Goal: Information Seeking & Learning: Learn about a topic

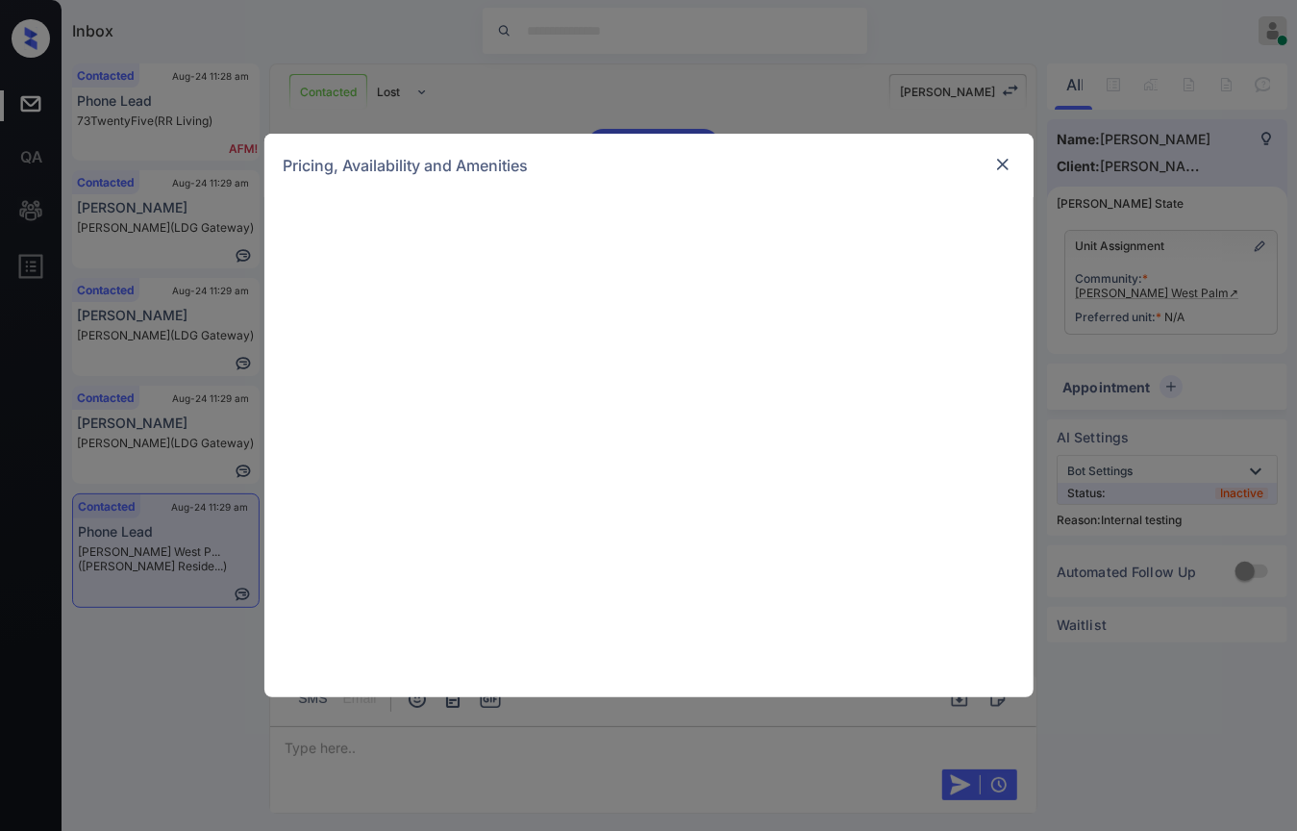
scroll to position [1686, 0]
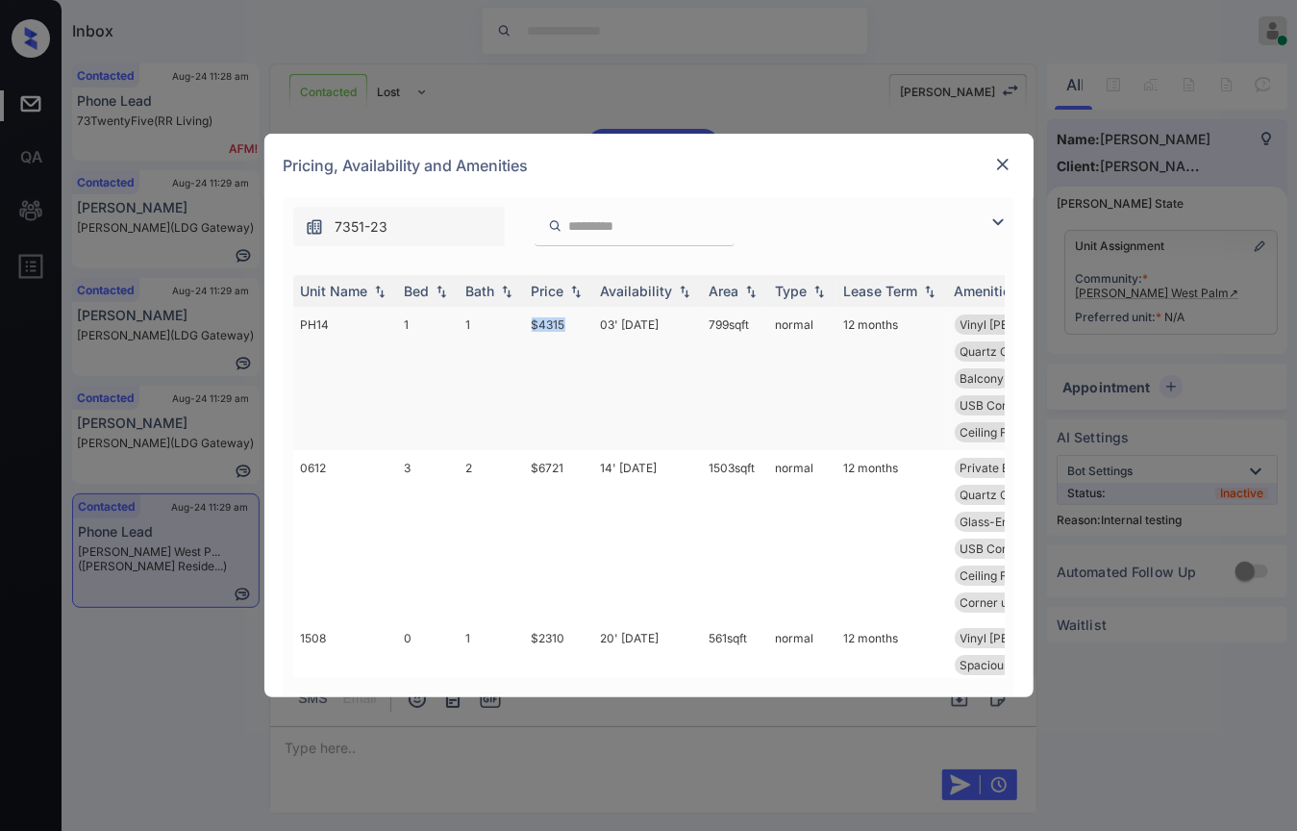
drag, startPoint x: 522, startPoint y: 323, endPoint x: 588, endPoint y: 325, distance: 65.4
click at [588, 325] on tr "PH14 1 1 $4315 03' Sep 25 799 sqft normal 12 months Vinyl Plank Flo... Penthous…" at bounding box center [795, 378] width 1005 height 143
copy tr "$4315"
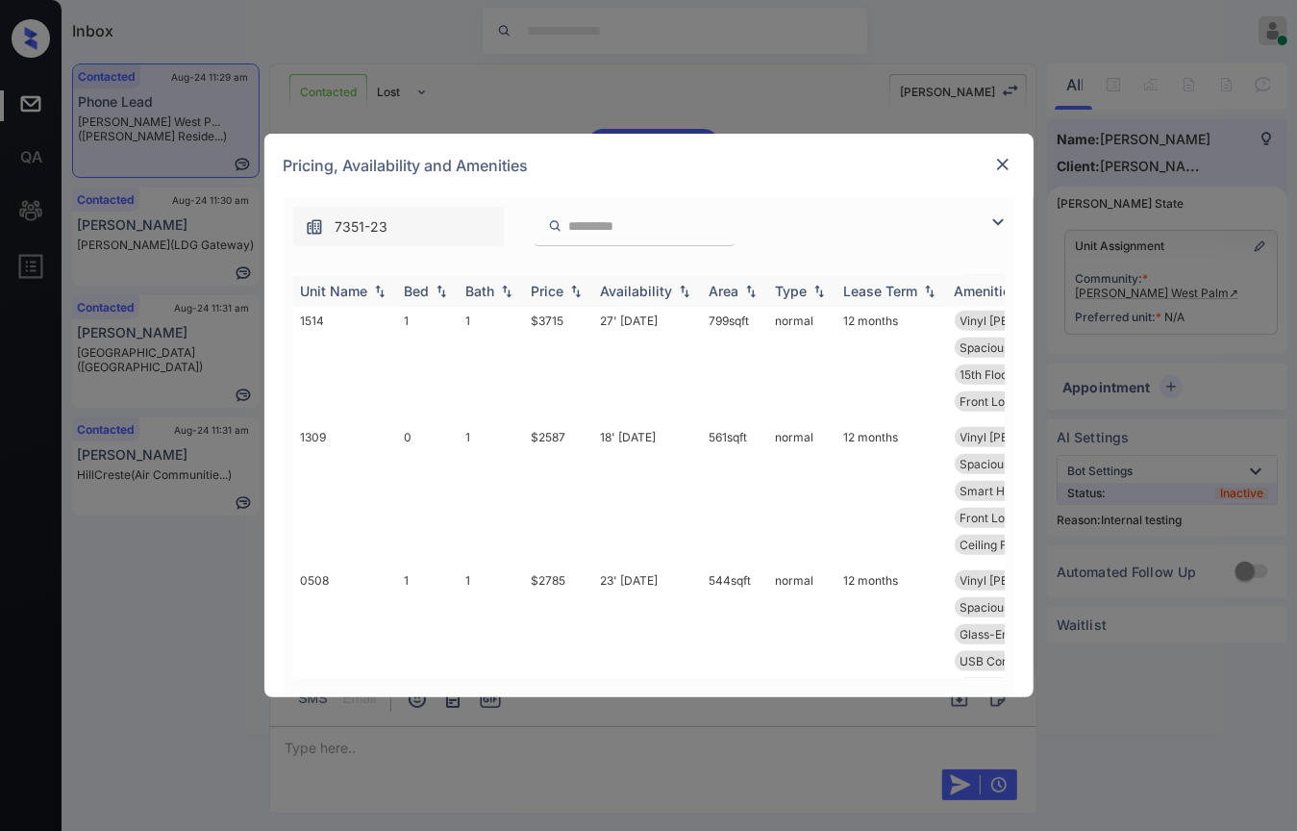
scroll to position [962, 0]
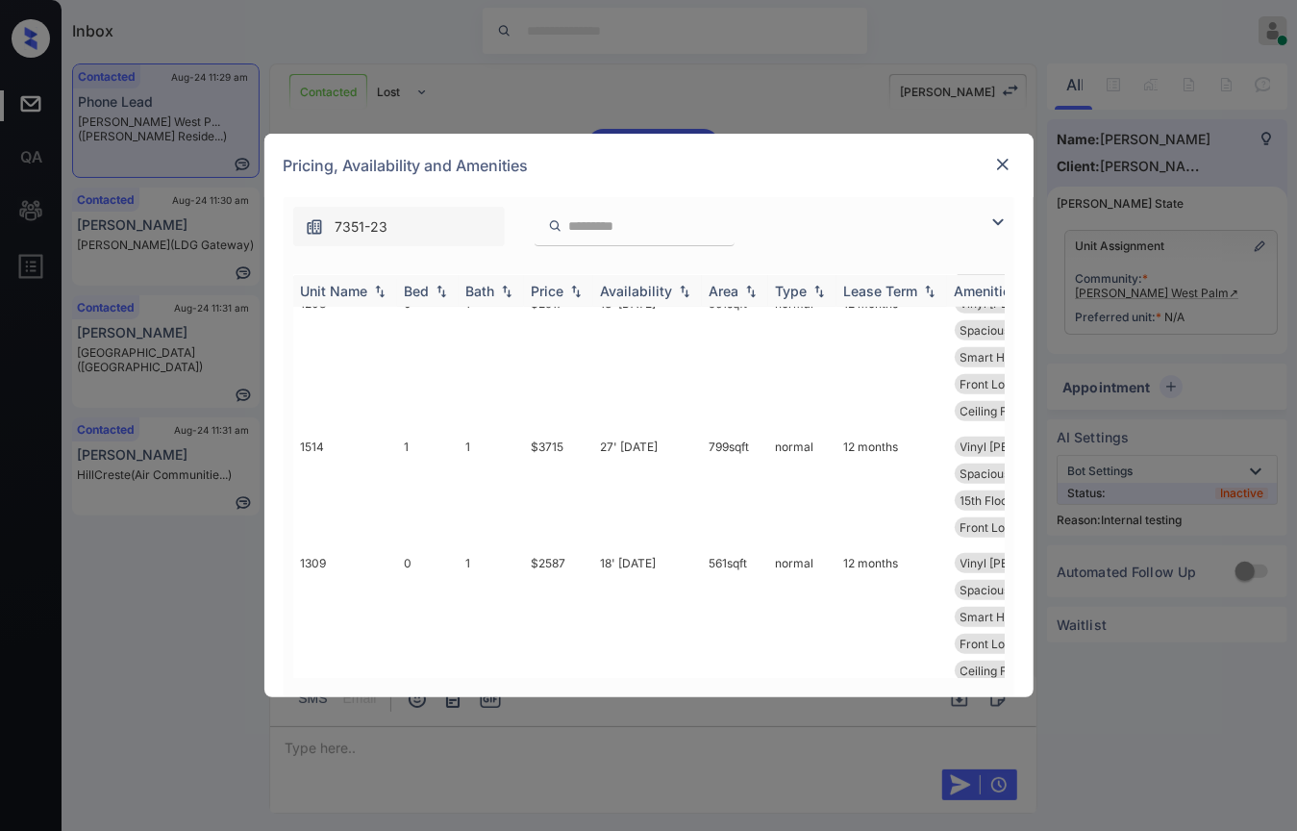
click at [477, 295] on div "Bath" at bounding box center [480, 291] width 29 height 16
click at [423, 297] on div "Bed" at bounding box center [417, 291] width 25 height 16
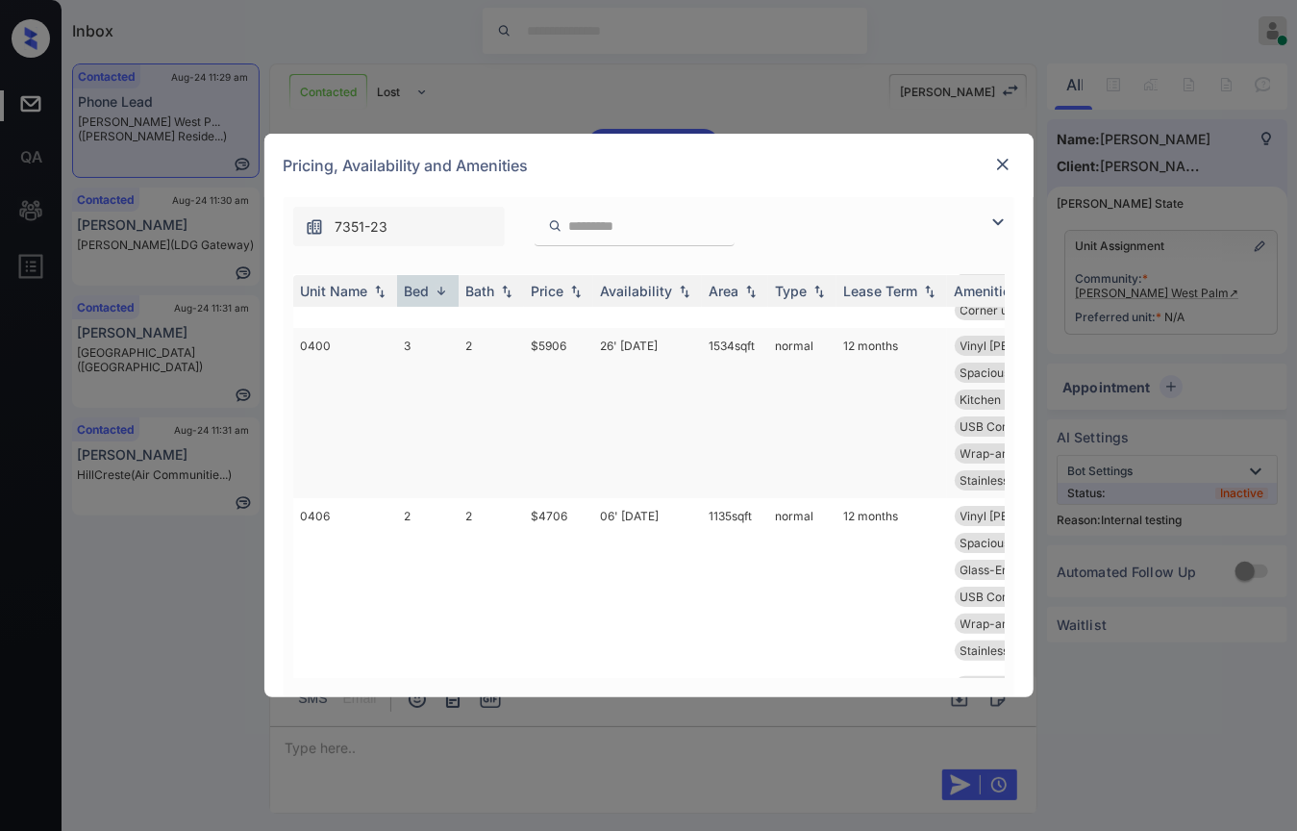
scroll to position [213, 0]
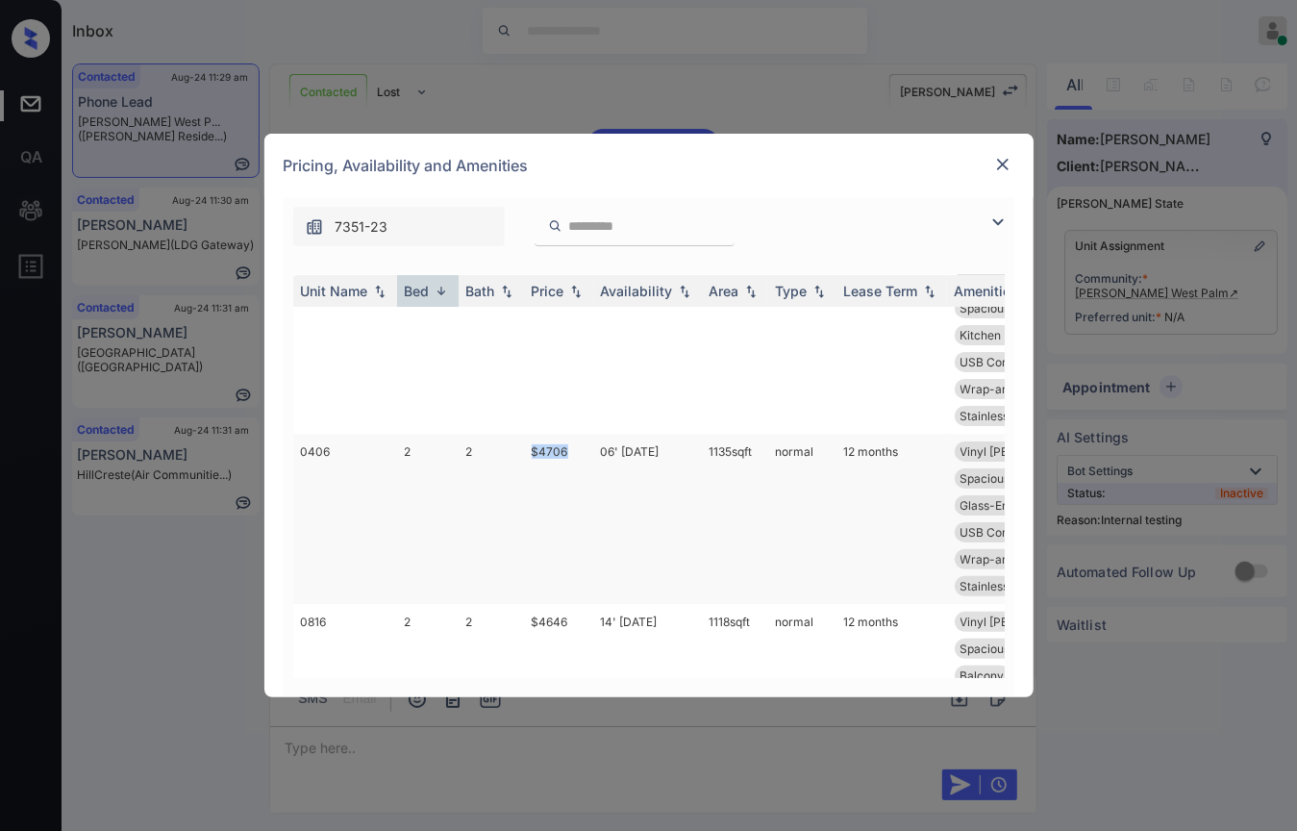
drag, startPoint x: 520, startPoint y: 422, endPoint x: 588, endPoint y: 413, distance: 67.9
click at [591, 434] on tr "0406 2 2 $4706 06' Sep 25 1135 sqft normal 12 months Vinyl Plank Flo... Quartz …" at bounding box center [795, 519] width 1005 height 170
copy tr "$4706"
click at [573, 604] on td "$4646" at bounding box center [558, 675] width 69 height 143
copy td "$4646"
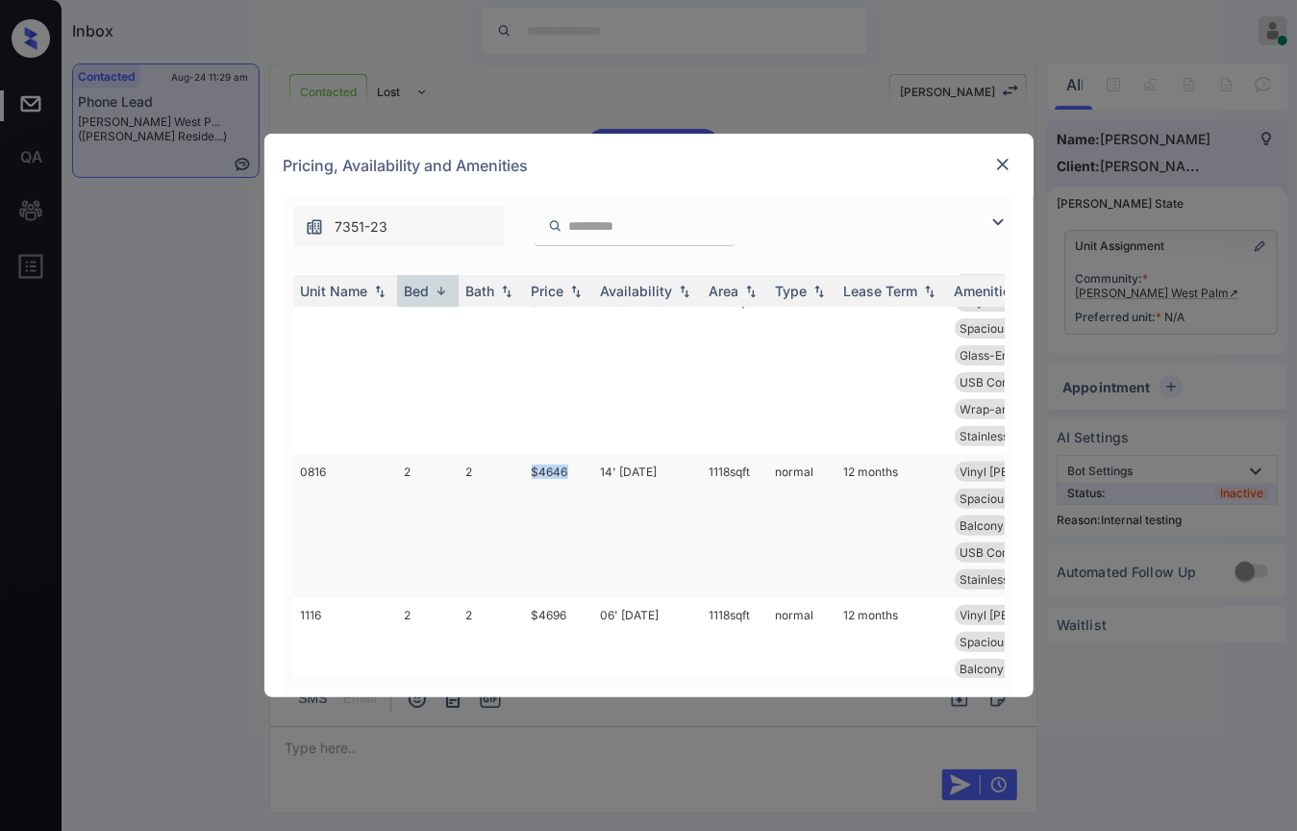
scroll to position [320, 0]
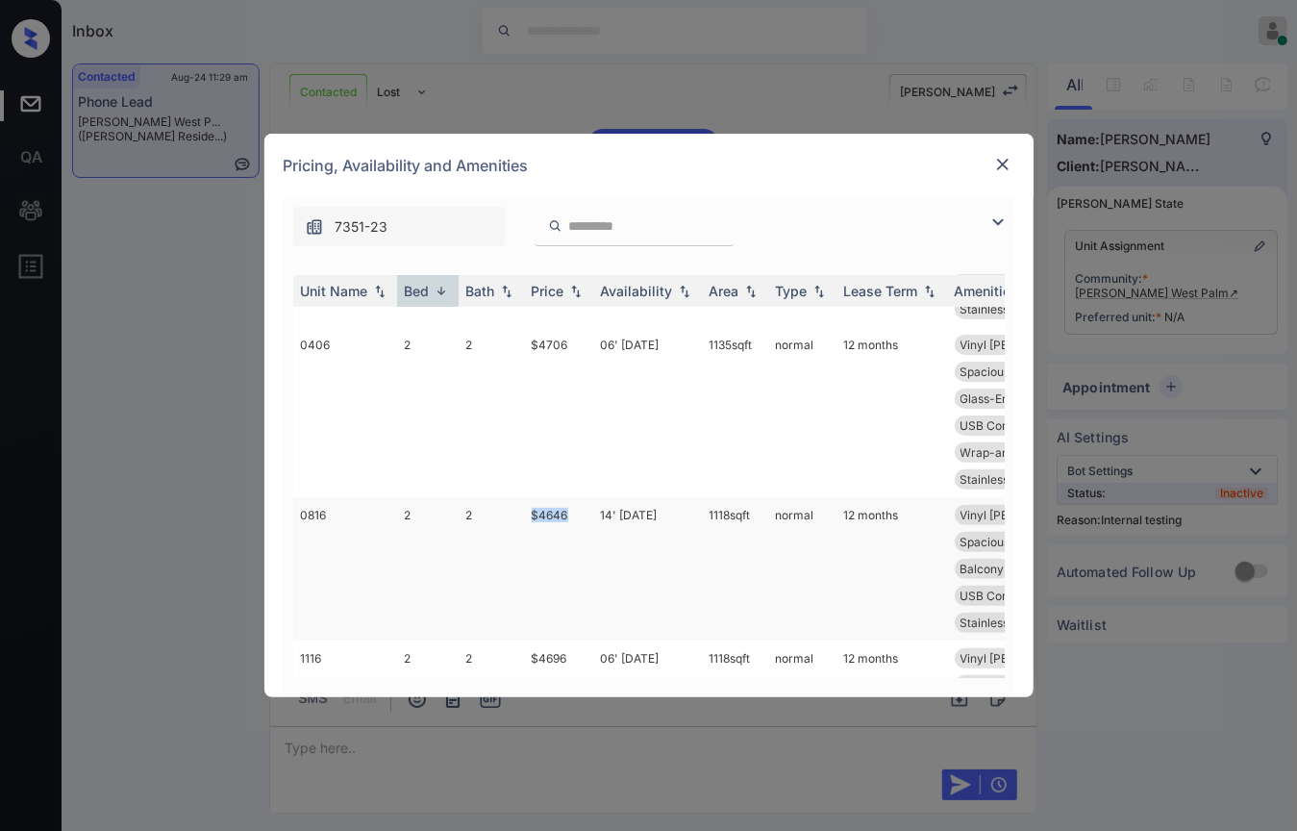
click at [531, 497] on td "$4646" at bounding box center [558, 568] width 69 height 143
drag, startPoint x: 531, startPoint y: 456, endPoint x: 747, endPoint y: 461, distance: 216.4
click at [747, 497] on tr "0816 2 2 $4646 14' Aug 25 1118 sqft normal 12 months Vinyl Plank Flo... Quartz …" at bounding box center [795, 568] width 1005 height 143
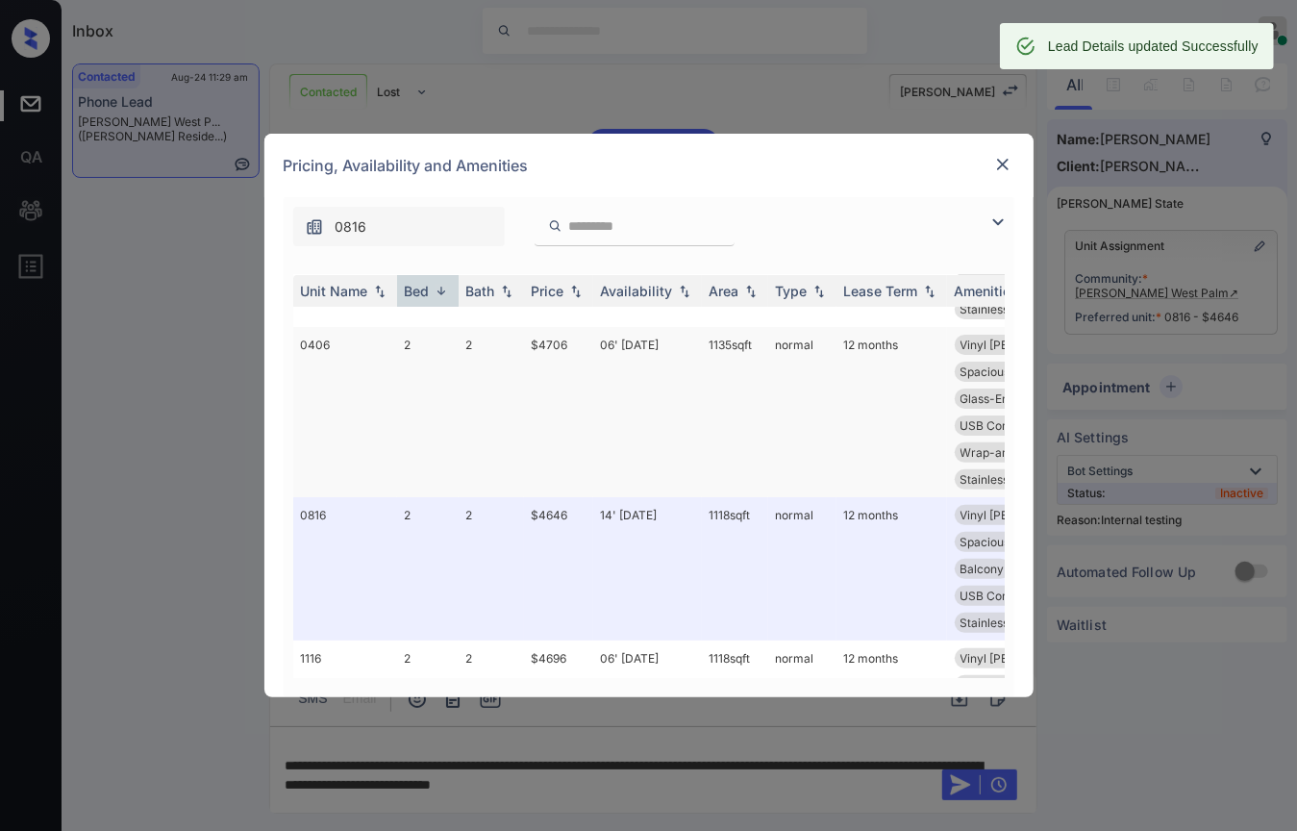
click at [671, 402] on td "06' [DATE]" at bounding box center [647, 412] width 109 height 170
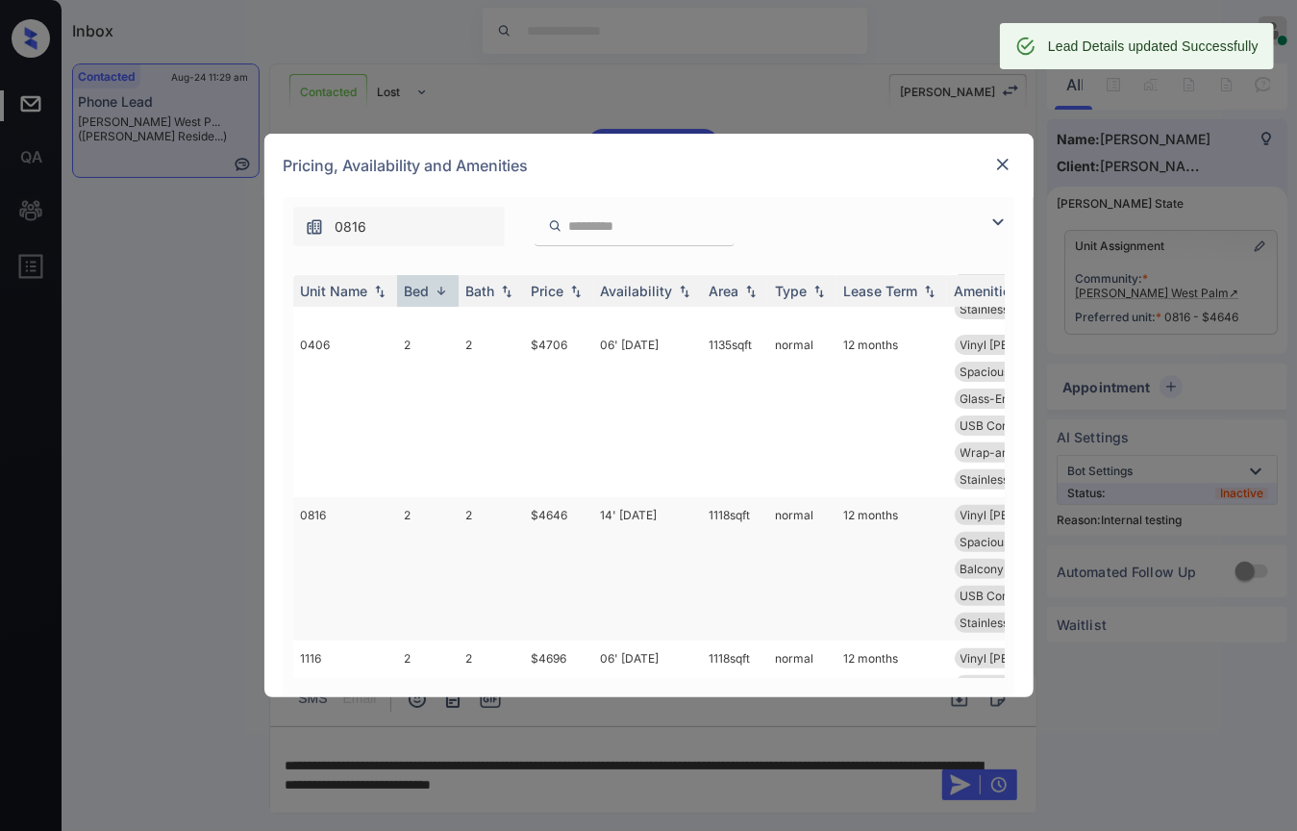
drag, startPoint x: 621, startPoint y: 459, endPoint x: 756, endPoint y: 467, distance: 134.9
click at [756, 497] on tr "0816 2 2 $4646 14' Aug 25 1118 sqft normal 12 months Vinyl Plank Flo... Quartz …" at bounding box center [795, 568] width 1005 height 143
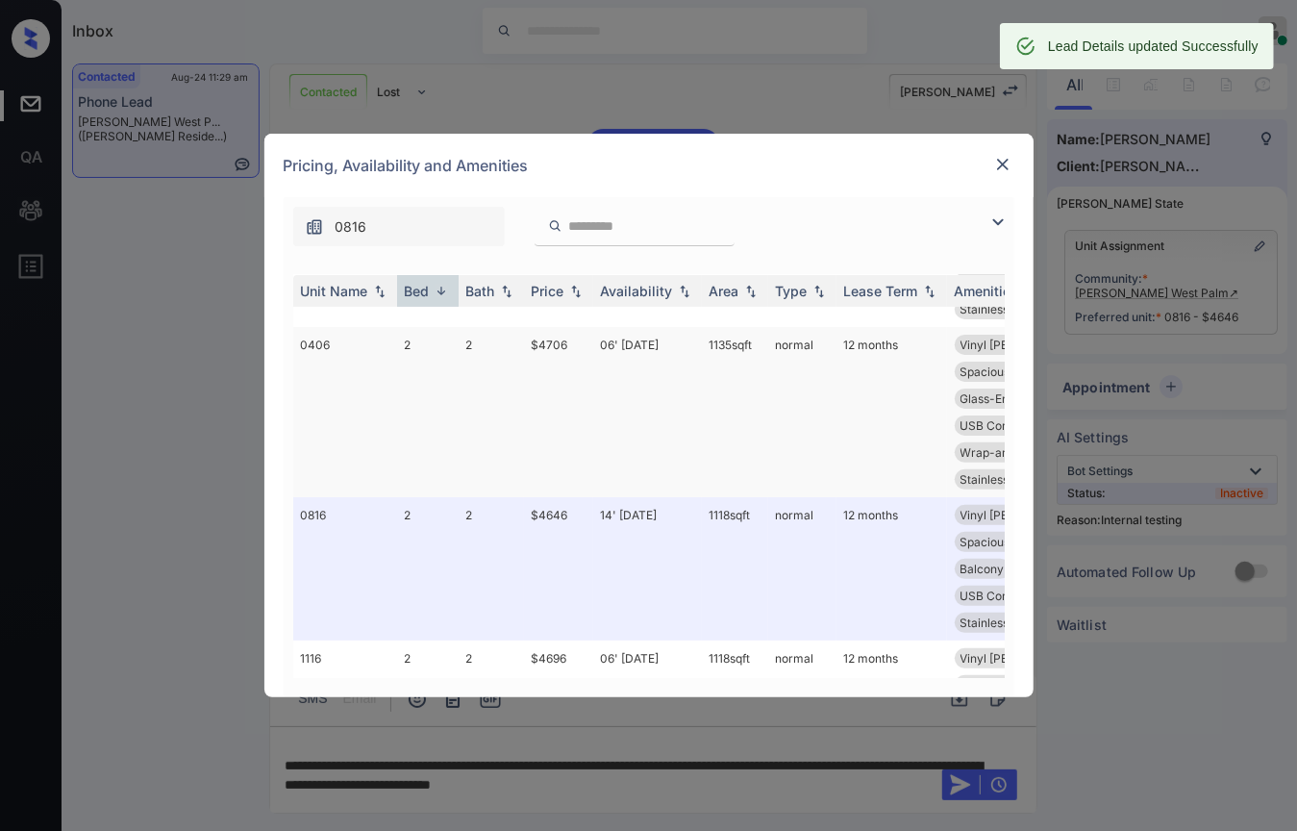
copy tr "$4646 14' Aug 25 1118 sqft"
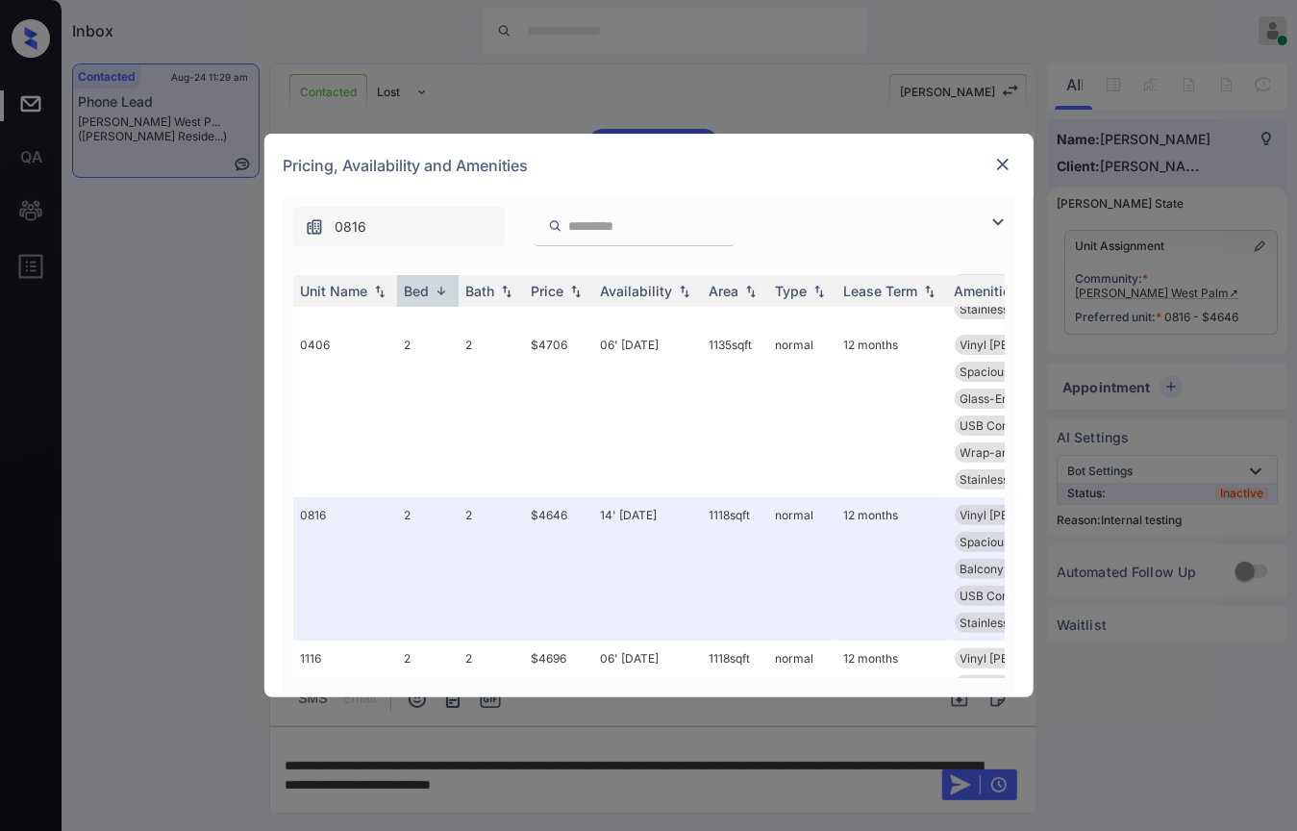
click at [993, 167] on img at bounding box center [1002, 164] width 19 height 19
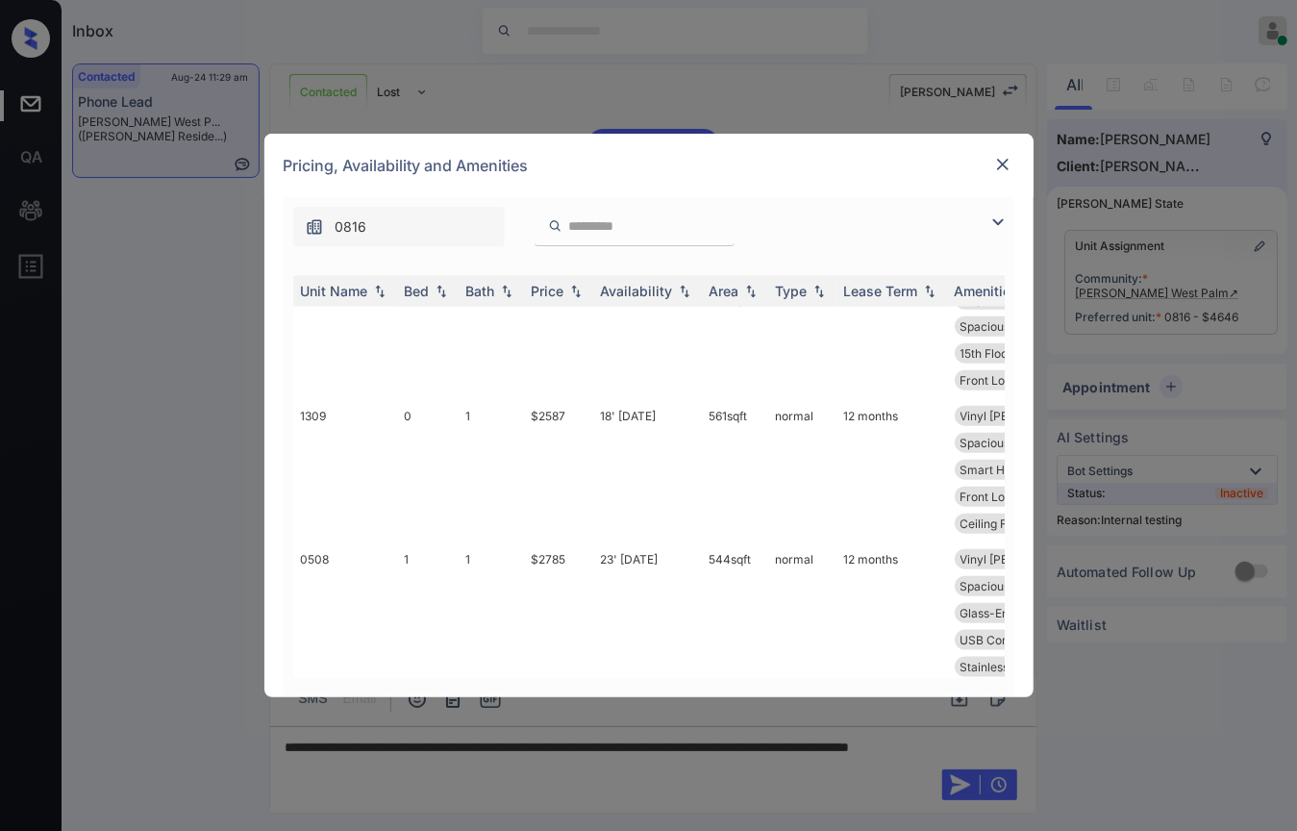
scroll to position [1495, 0]
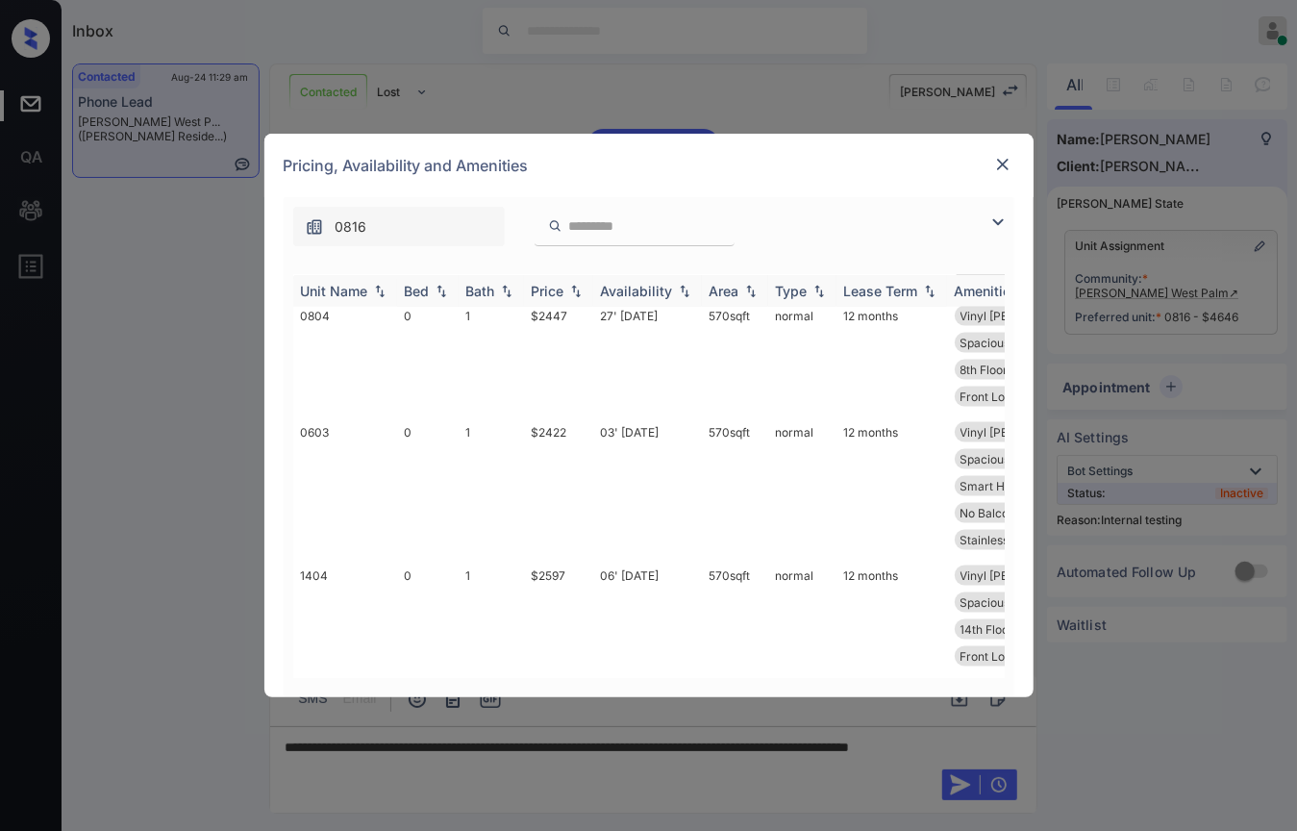
click at [415, 299] on th "Bed" at bounding box center [428, 291] width 62 height 32
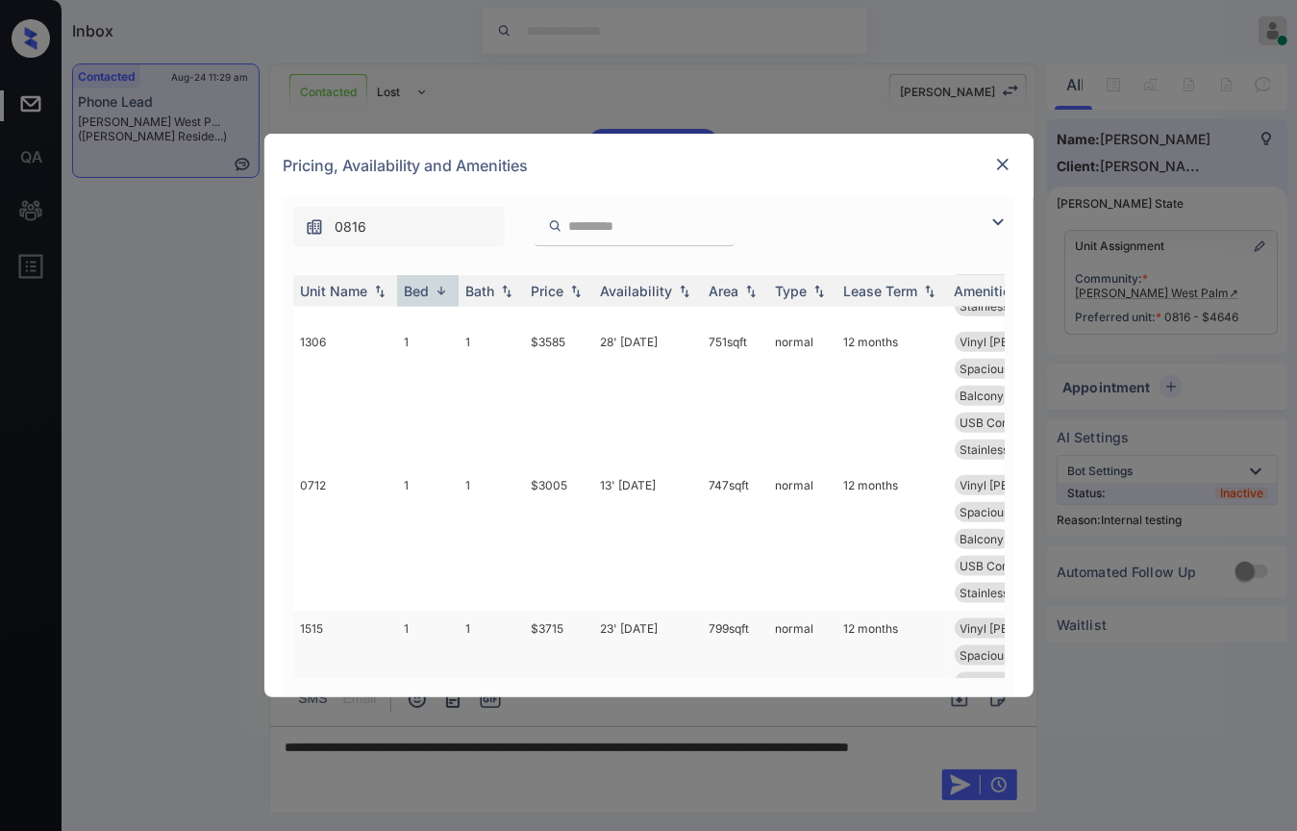
scroll to position [1219, 0]
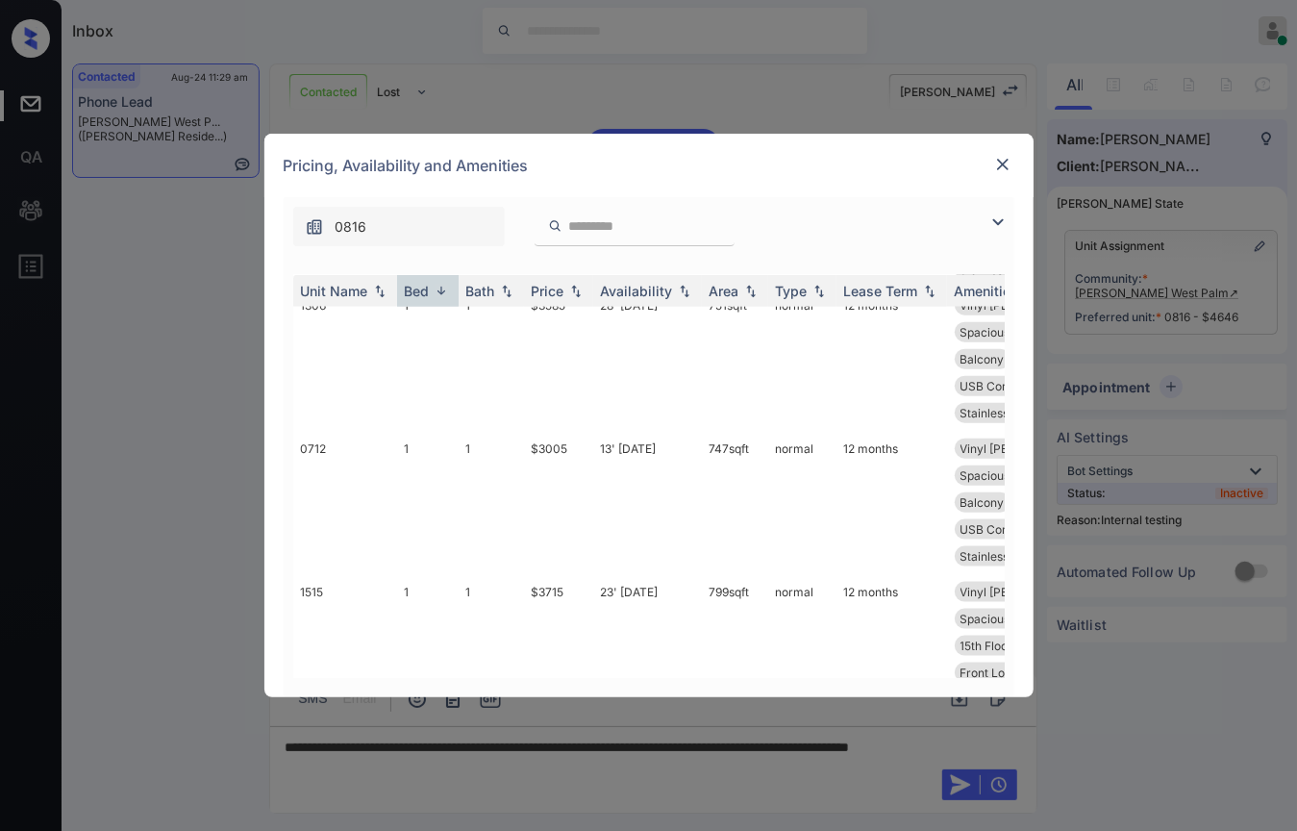
drag, startPoint x: 554, startPoint y: 517, endPoint x: 568, endPoint y: 517, distance: 14.4
click at [568, 690] on tr "1406 1 1 $3565 27' [DATE] 751 sqft normal 12 months Vinyl [PERSON_NAME]... Quar…" at bounding box center [795, 761] width 1005 height 143
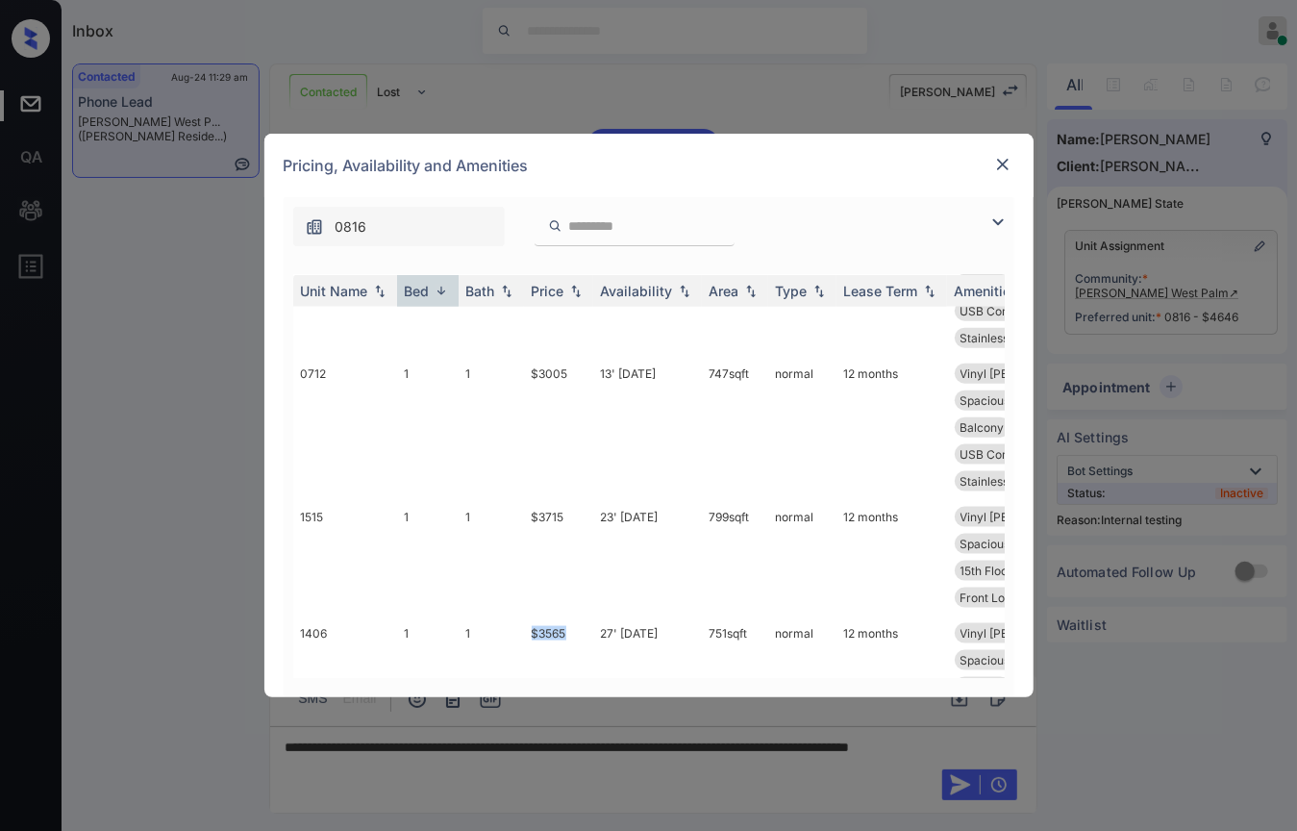
scroll to position [1326, 0]
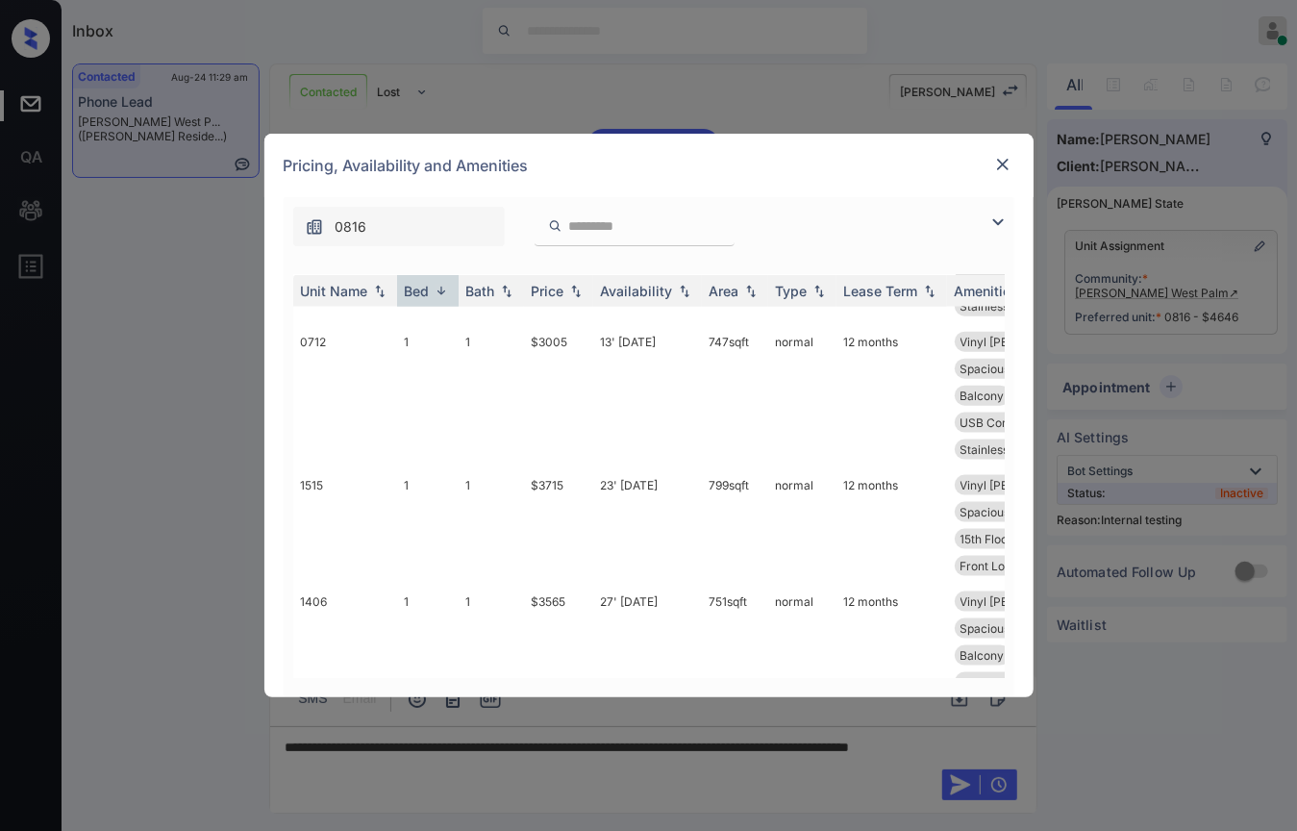
drag, startPoint x: 523, startPoint y: 532, endPoint x: 583, endPoint y: 532, distance: 59.6
click at [583, 727] on tr "0912 1 1 $2983 14' [DATE] 747 sqft normal 12 months Vinyl [PERSON_NAME]... Quar…" at bounding box center [795, 798] width 1005 height 143
copy tr "$2983"
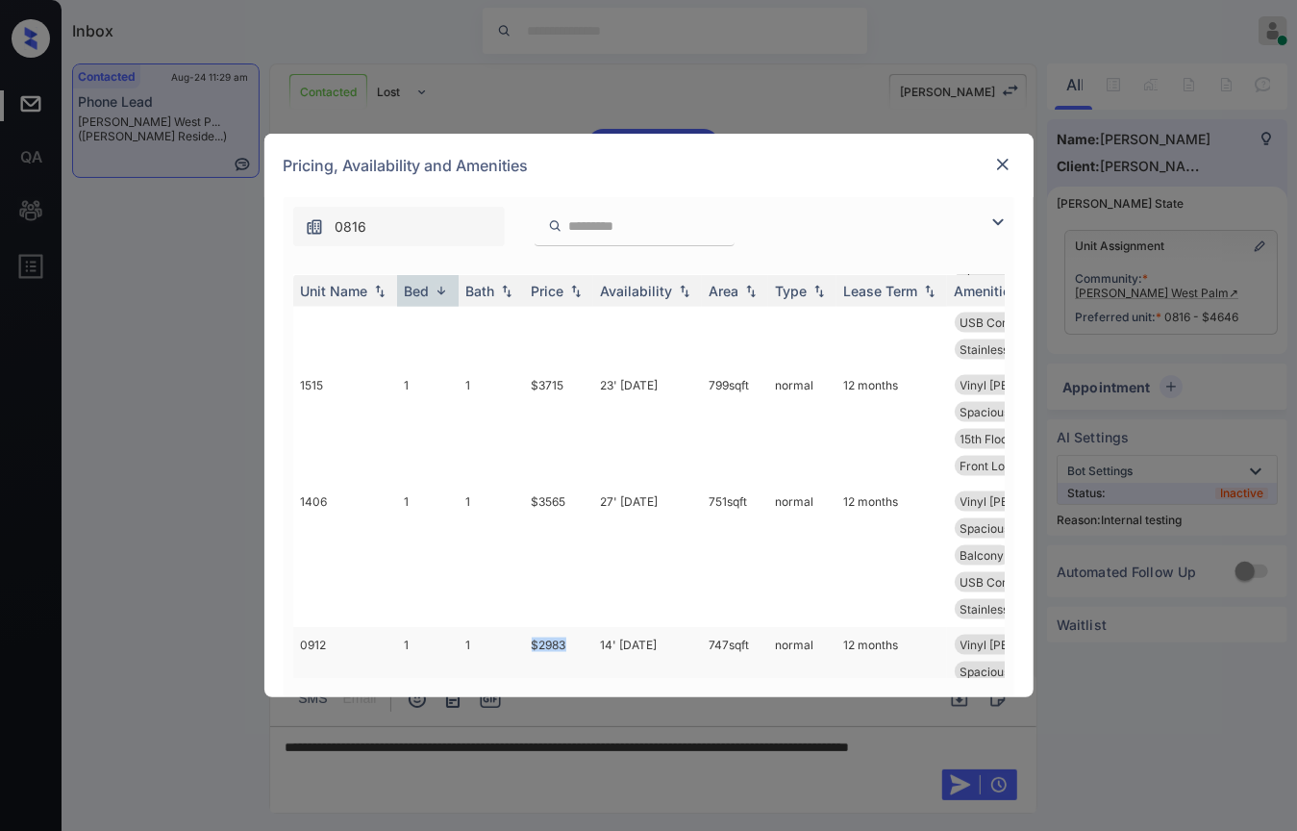
scroll to position [1540, 0]
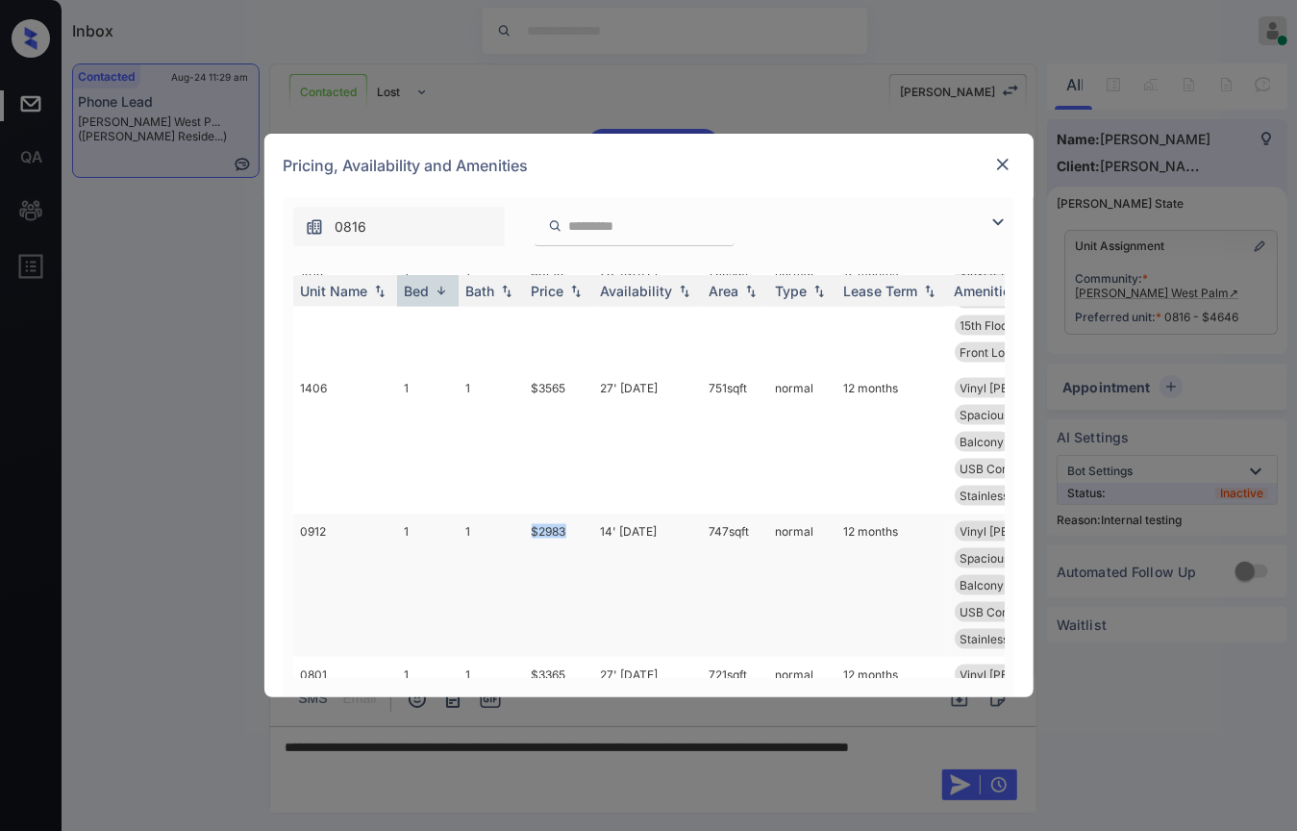
click at [531, 514] on td "$2983" at bounding box center [558, 585] width 69 height 143
drag, startPoint x: 531, startPoint y: 309, endPoint x: 749, endPoint y: 317, distance: 218.5
click at [749, 514] on tr "0912 1 1 $2983 14' [DATE] 747 sqft normal 12 months Vinyl [PERSON_NAME]... Quar…" at bounding box center [795, 585] width 1005 height 143
copy tr "$2983 14' [DATE] 747 sqft"
click at [1000, 160] on img at bounding box center [1002, 164] width 19 height 19
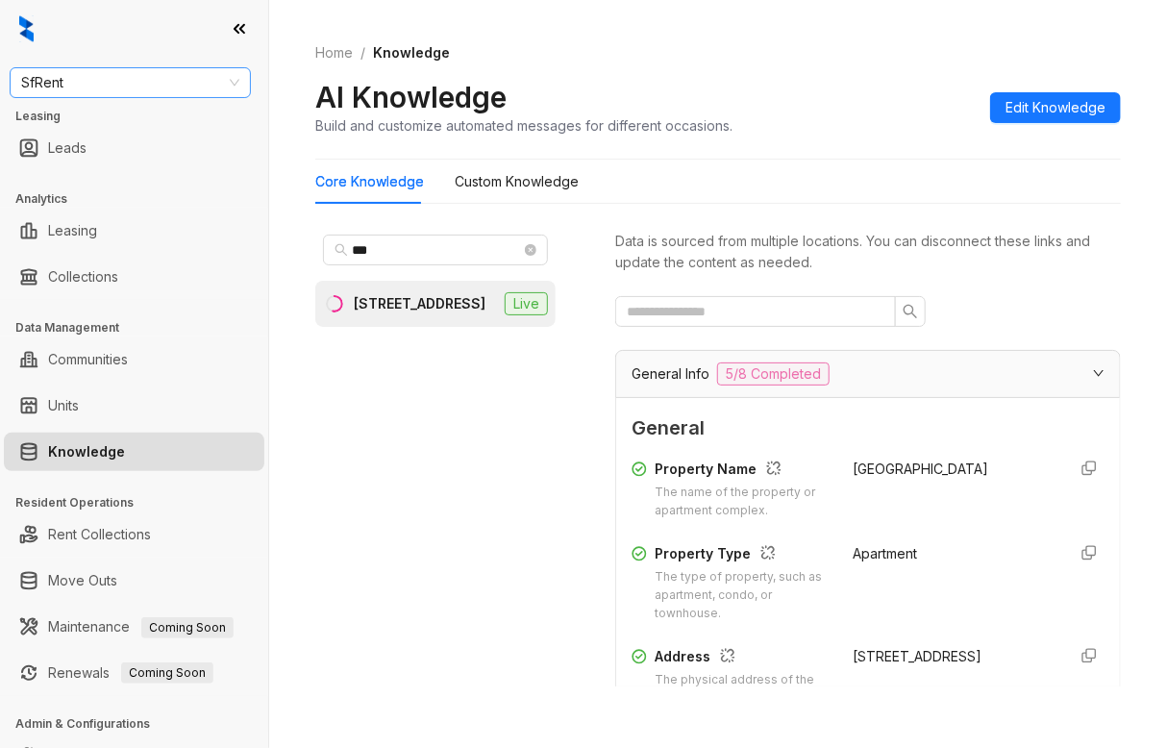
scroll to position [385, 0]
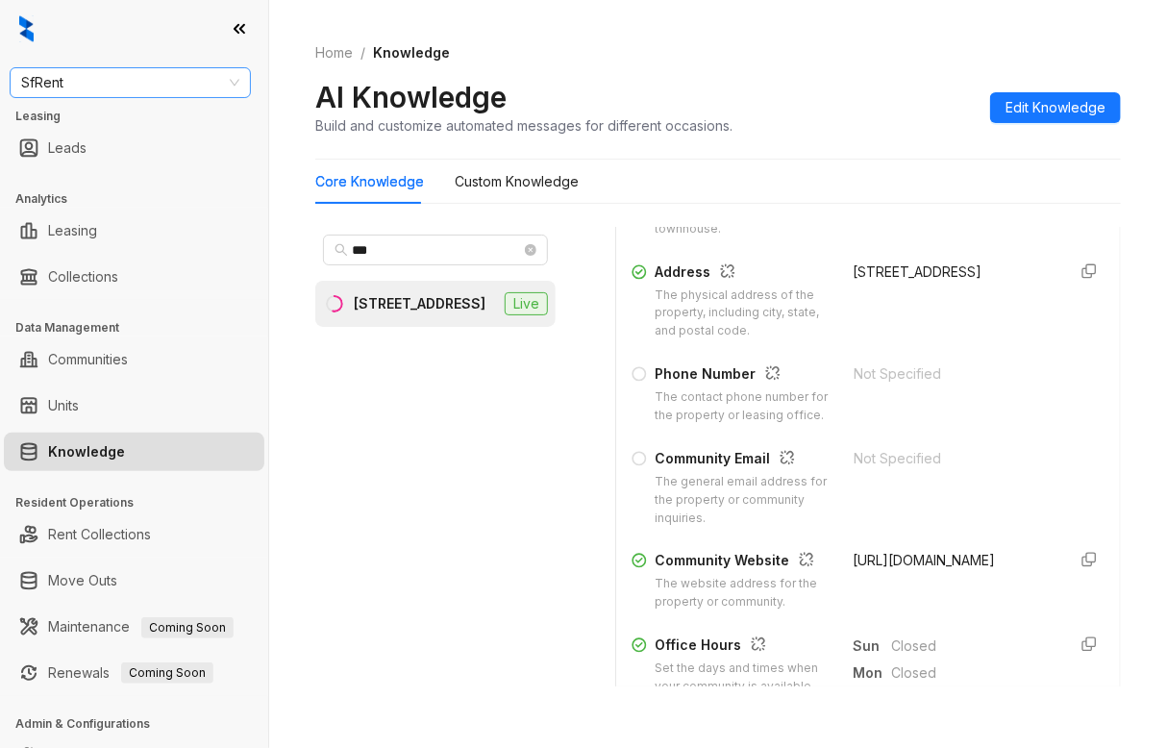
click at [102, 93] on span "SfRent" at bounding box center [130, 82] width 218 height 29
type input "****"
click at [80, 121] on div "[PERSON_NAME] [PERSON_NAME]" at bounding box center [130, 121] width 211 height 21
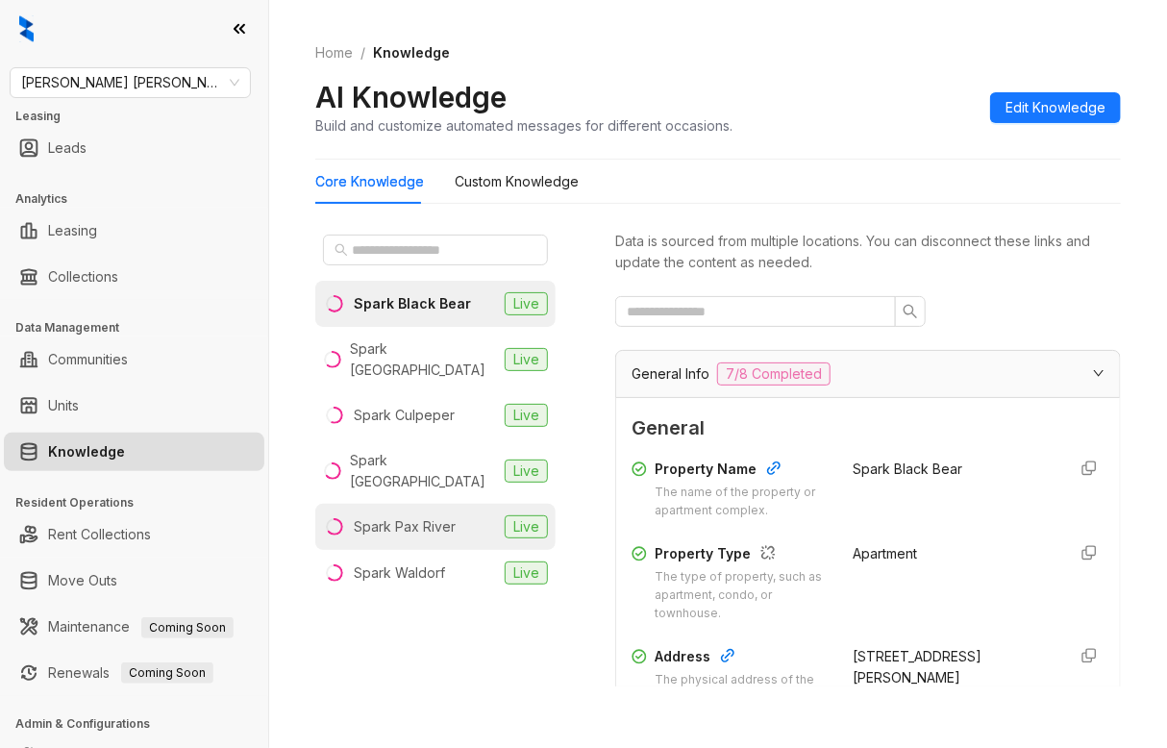
click at [425, 516] on div "Spark Pax River" at bounding box center [405, 526] width 102 height 21
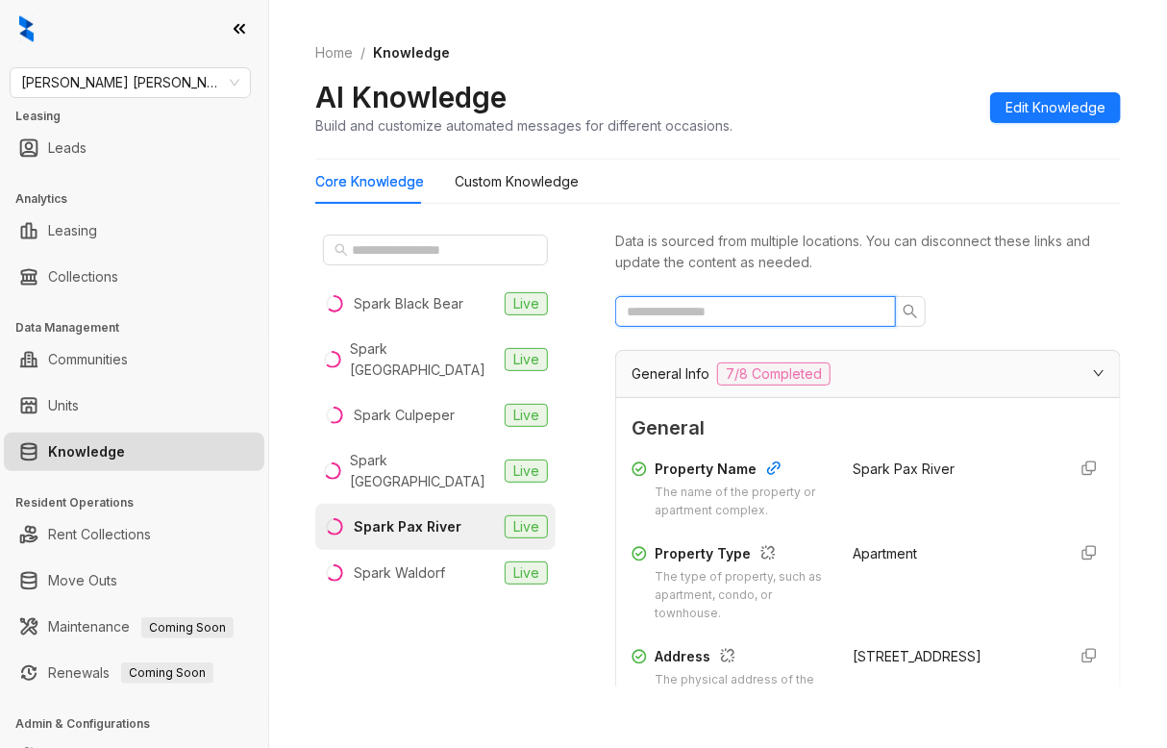
click at [739, 313] on input "text" at bounding box center [748, 311] width 242 height 21
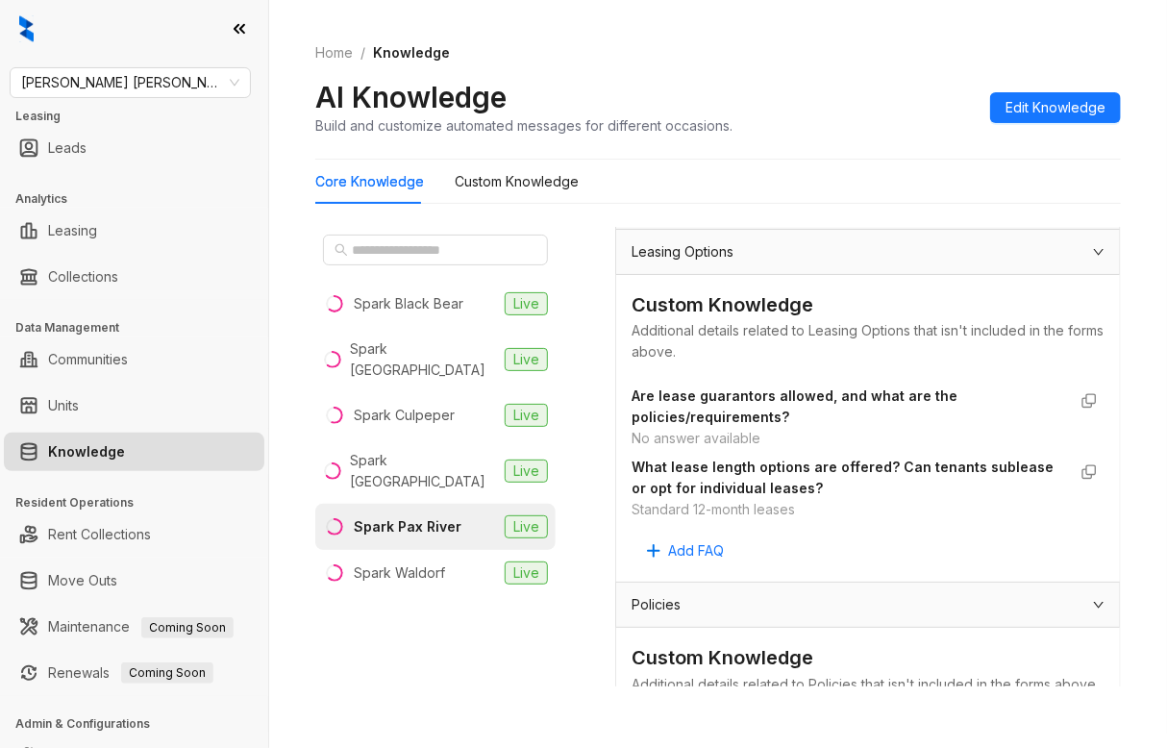
scroll to position [577, 0]
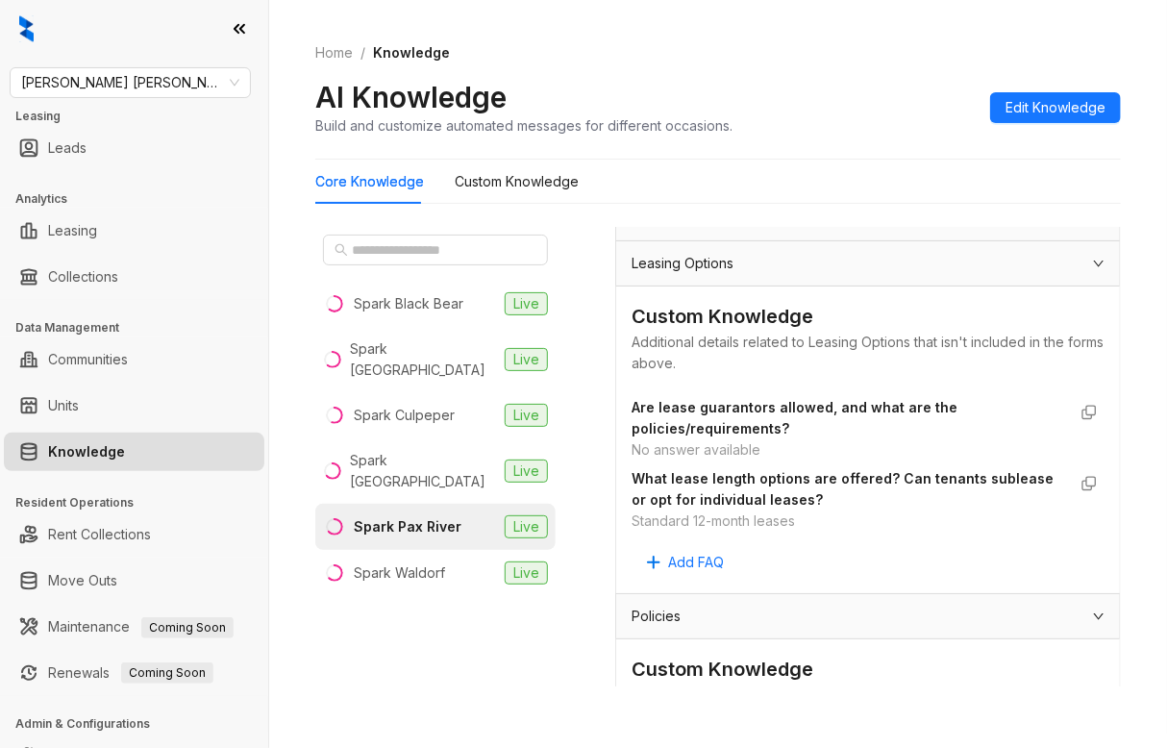
type input "*****"
drag, startPoint x: 631, startPoint y: 521, endPoint x: 811, endPoint y: 521, distance: 179.8
click at [811, 521] on div "Custom Knowledge Additional details related to Leasing Options that isn't inclu…" at bounding box center [868, 440] width 504 height 307
copy div "Standard 12-month leases"
click at [877, 470] on strong "What lease length options are offered? Can tenants sublease or opt for individu…" at bounding box center [843, 489] width 422 height 38
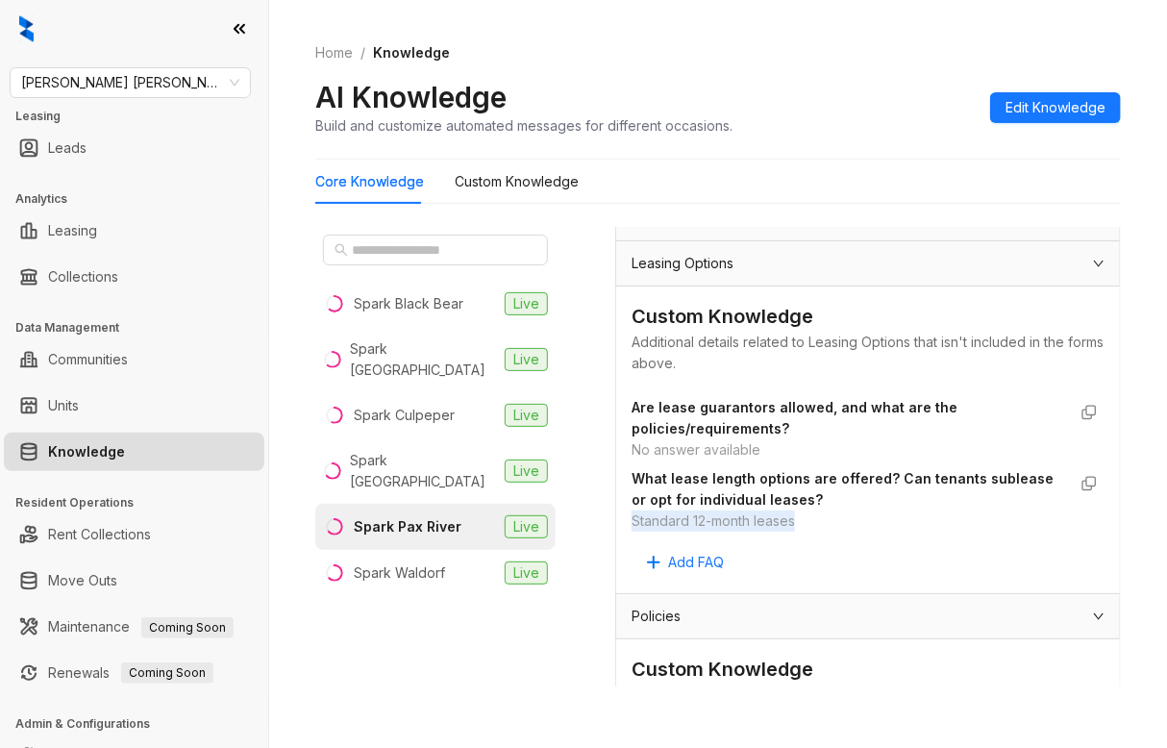
drag, startPoint x: 734, startPoint y: 516, endPoint x: 842, endPoint y: 521, distance: 108.8
click at [842, 524] on div "Custom Knowledge Additional details related to Leasing Options that isn't inclu…" at bounding box center [868, 440] width 504 height 307
copy div "Standard 12-month leases"
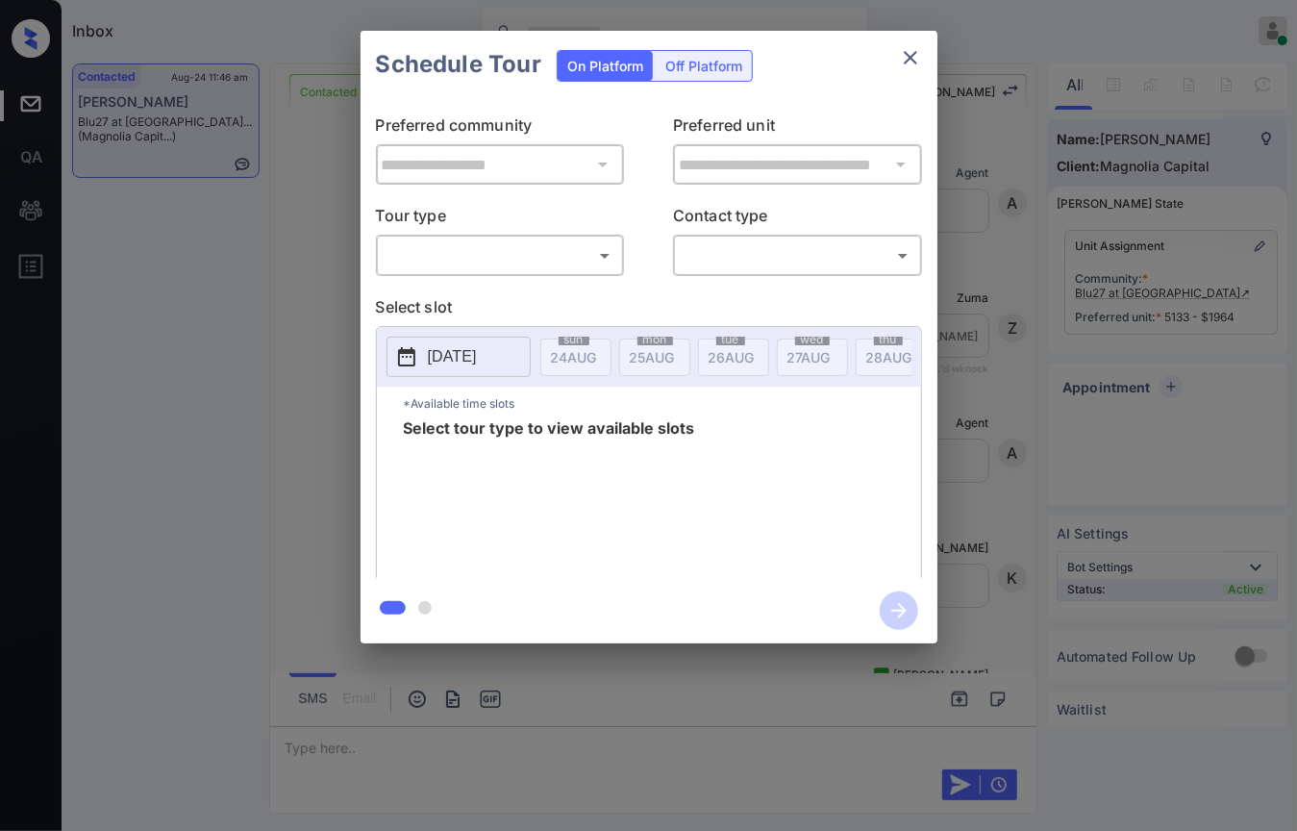
scroll to position [8285, 0]
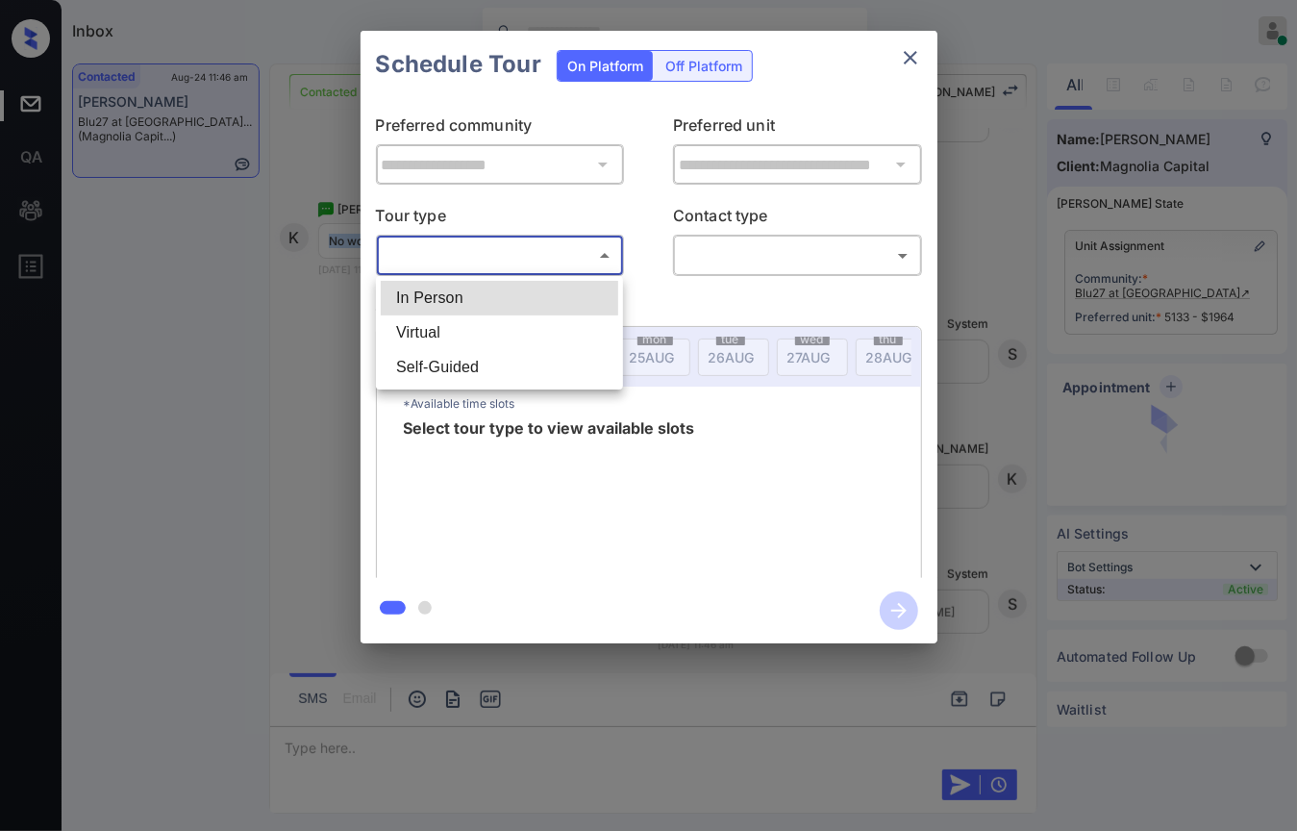
click at [492, 251] on body "Inbox Danielle Dela Cruz Online Set yourself offline Set yourself on break Prof…" at bounding box center [648, 415] width 1297 height 831
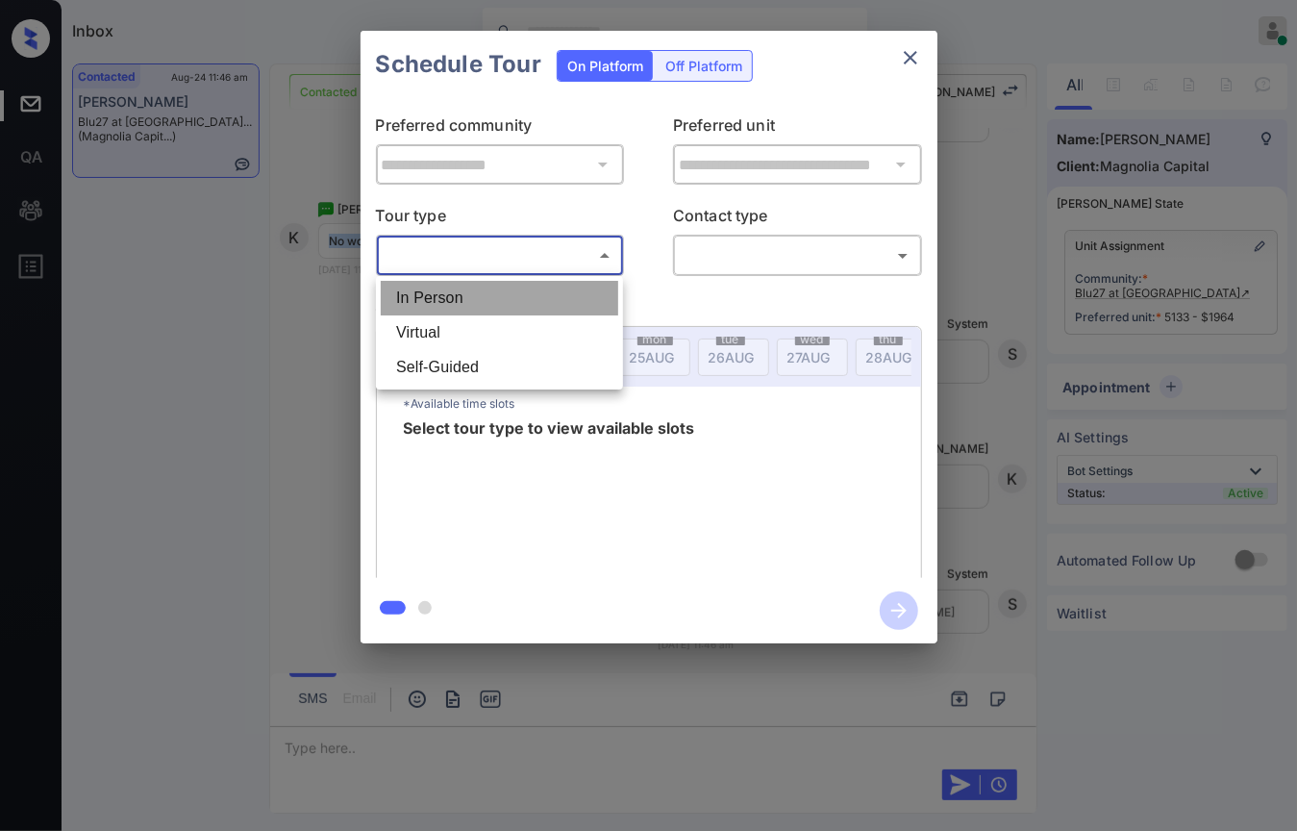
click at [462, 289] on li "In Person" at bounding box center [500, 298] width 238 height 35
type input "********"
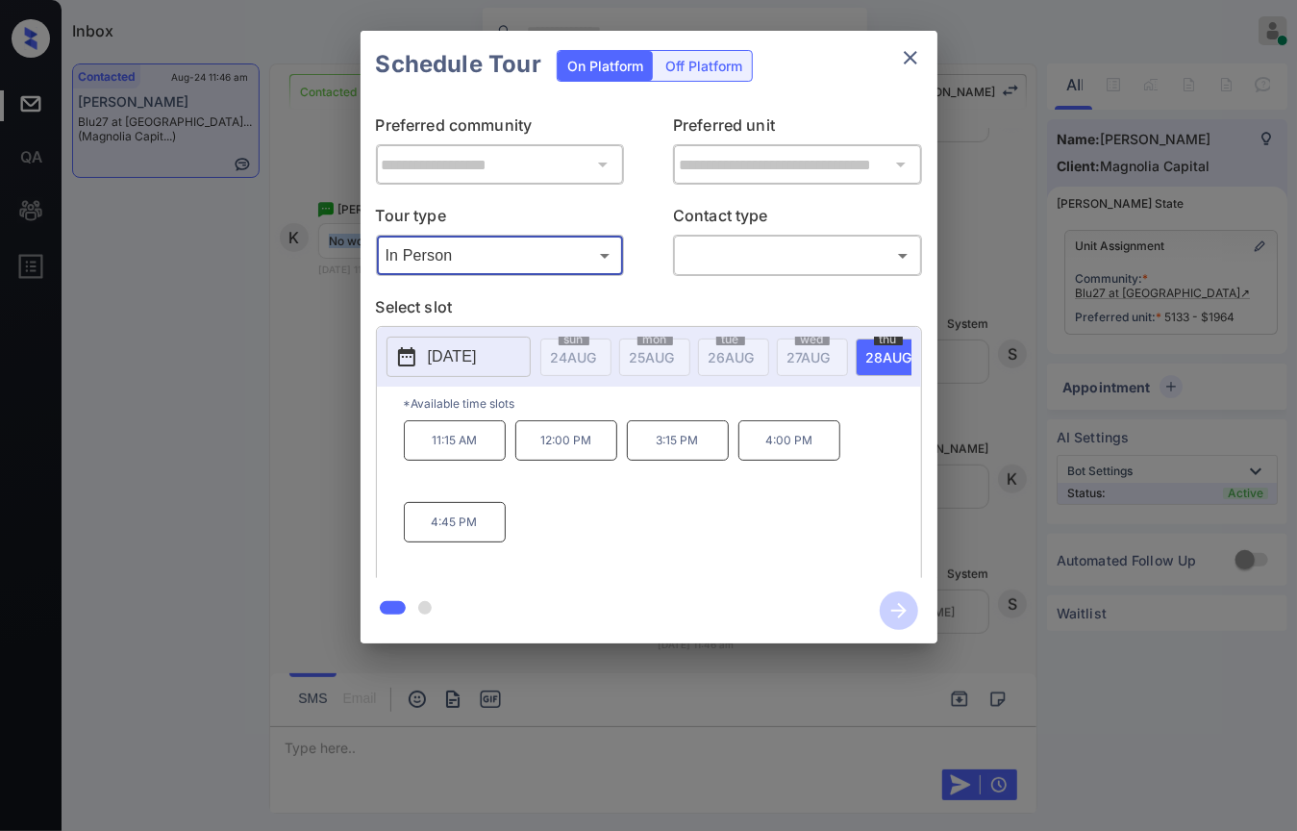
click at [904, 59] on icon "close" at bounding box center [910, 57] width 23 height 23
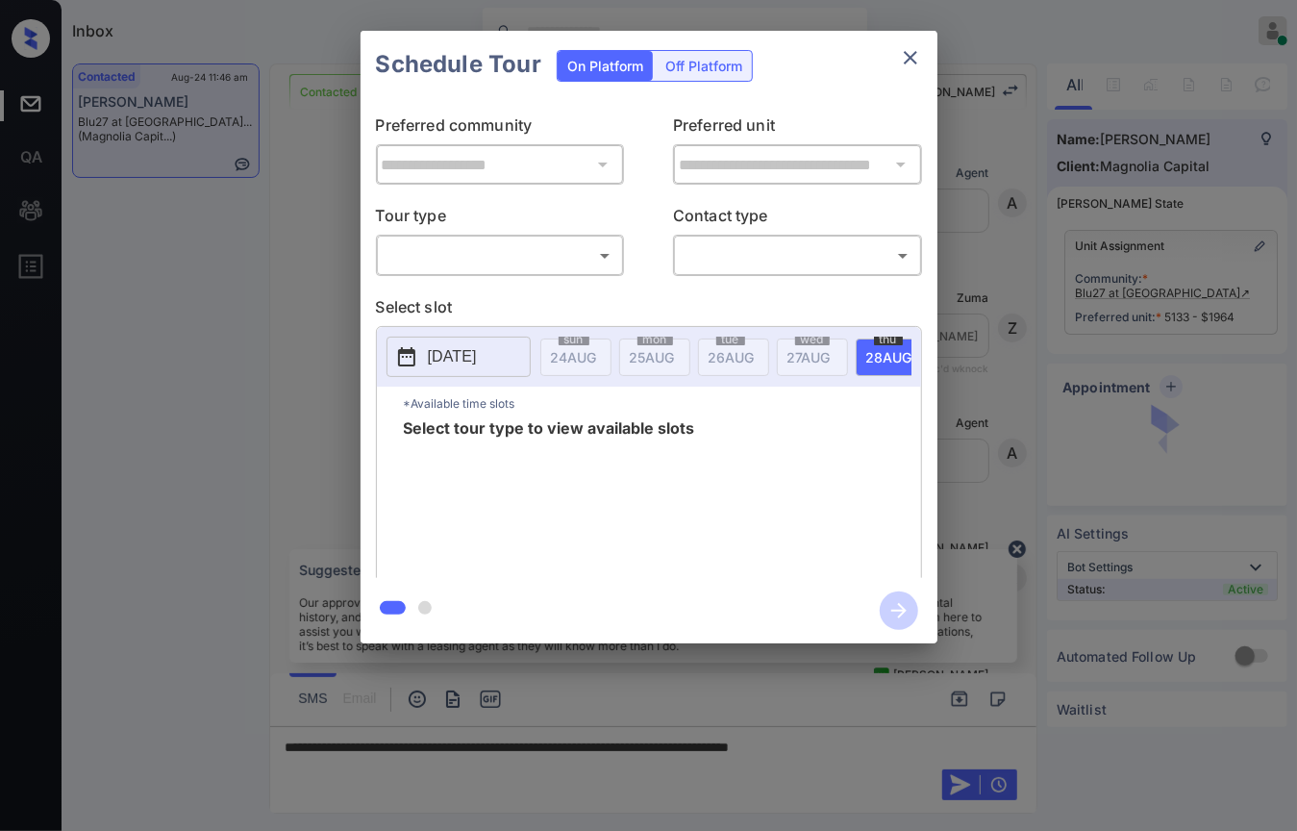
scroll to position [8285, 0]
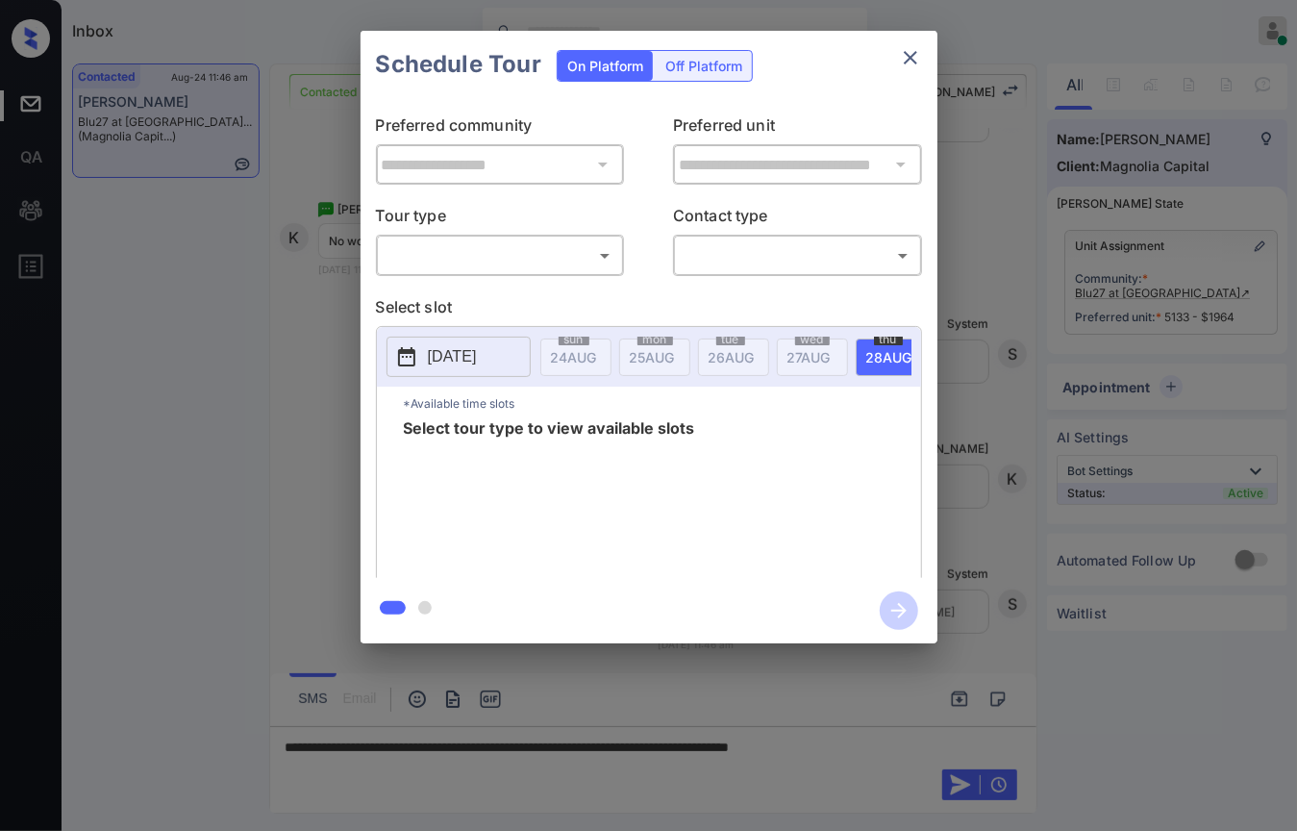
click at [918, 56] on icon "close" at bounding box center [910, 57] width 23 height 23
